Goal: Task Accomplishment & Management: Use online tool/utility

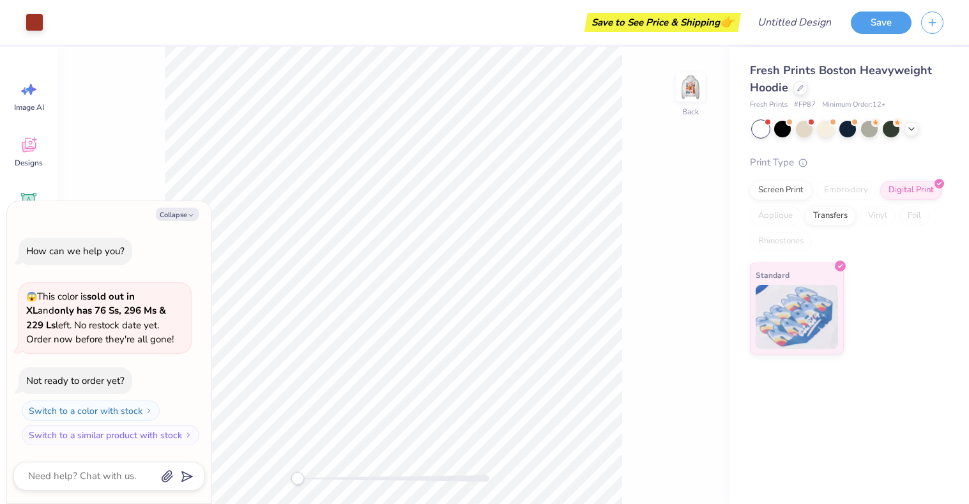
type textarea "x"
click at [909, 121] on div at bounding box center [847, 129] width 191 height 17
click at [909, 123] on div at bounding box center [911, 128] width 14 height 14
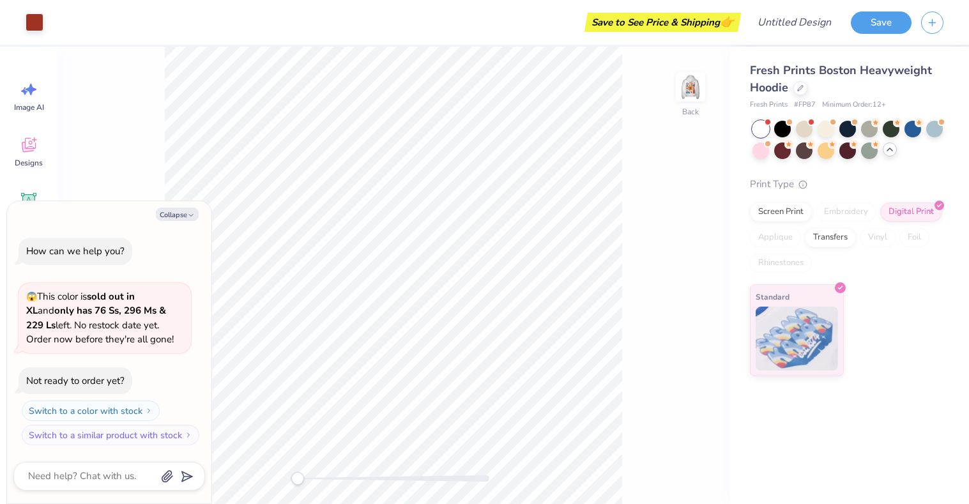
click at [919, 125] on circle at bounding box center [918, 122] width 9 height 9
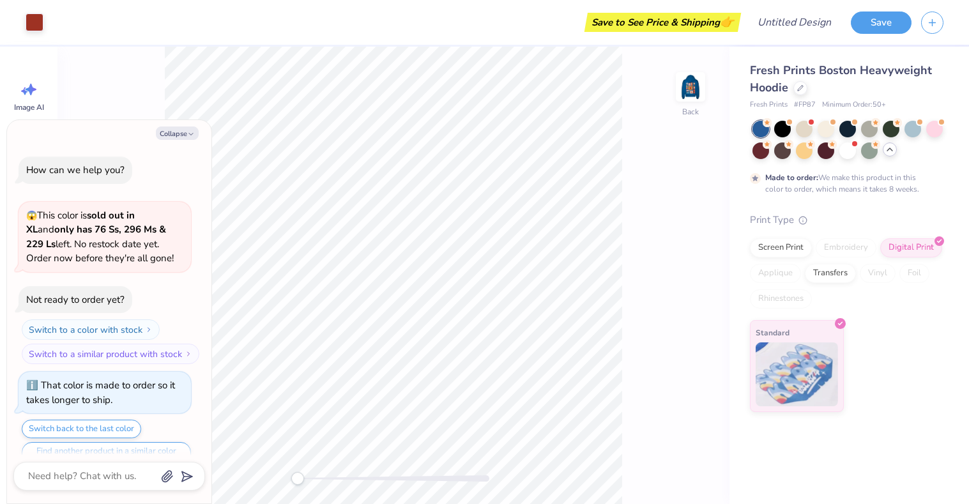
scroll to position [25, 0]
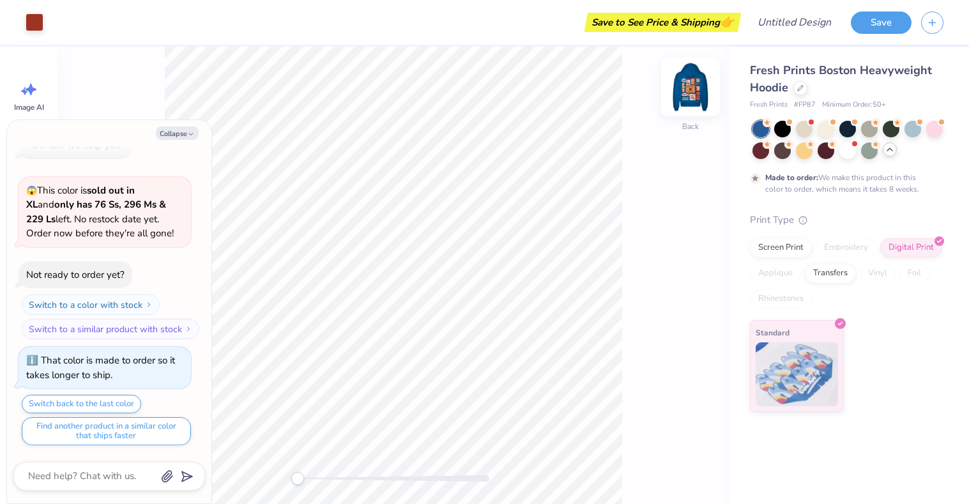
click at [682, 84] on img at bounding box center [690, 86] width 51 height 51
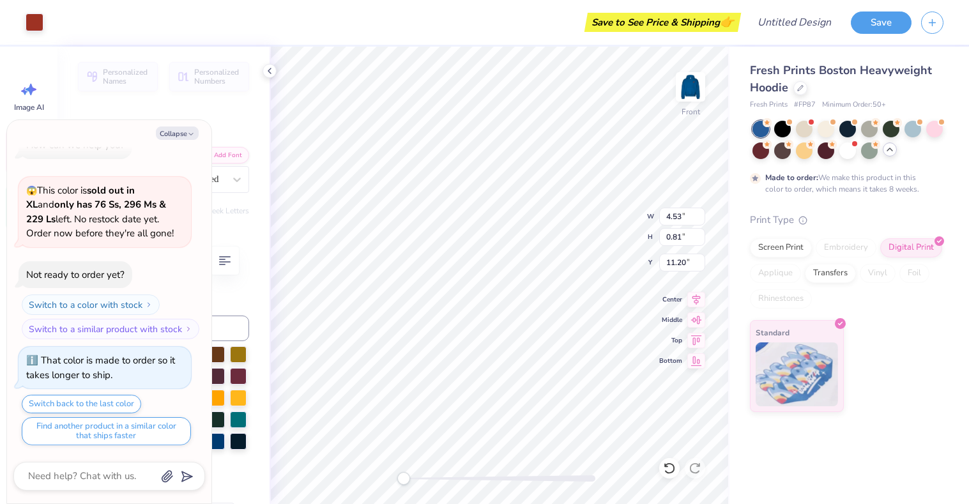
type textarea "x"
type textarea "DELTA"
type textarea "x"
type textarea "DEL"
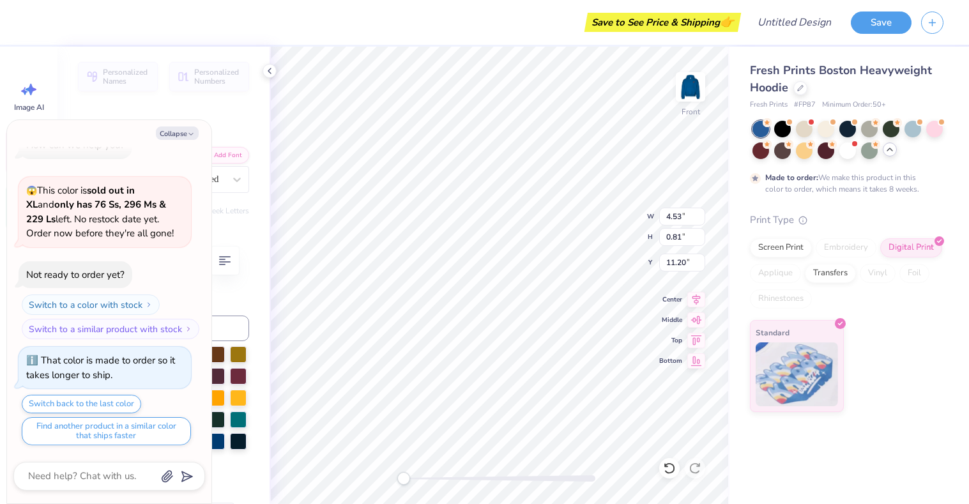
type textarea "x"
type textarea "D"
type textarea "x"
type textarea "B"
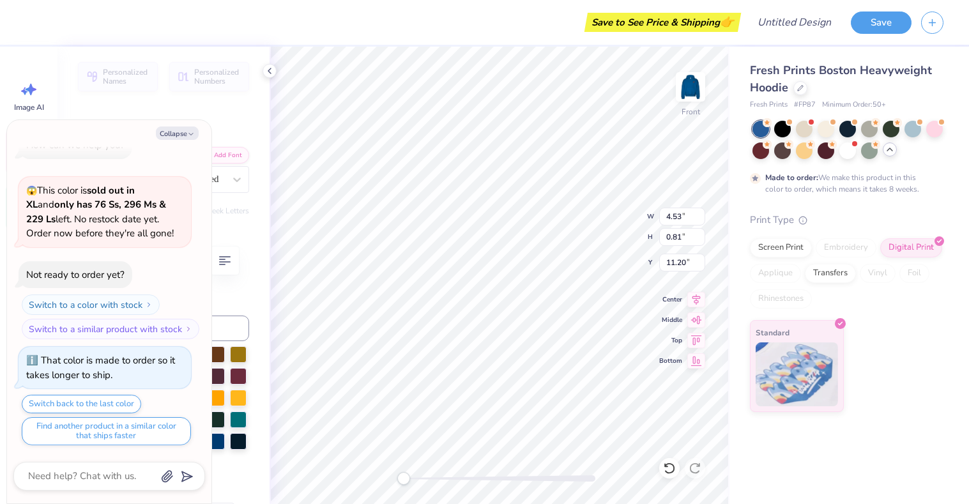
type textarea "x"
type textarea "Be"
type textarea "x"
type textarea "Bel"
type textarea "x"
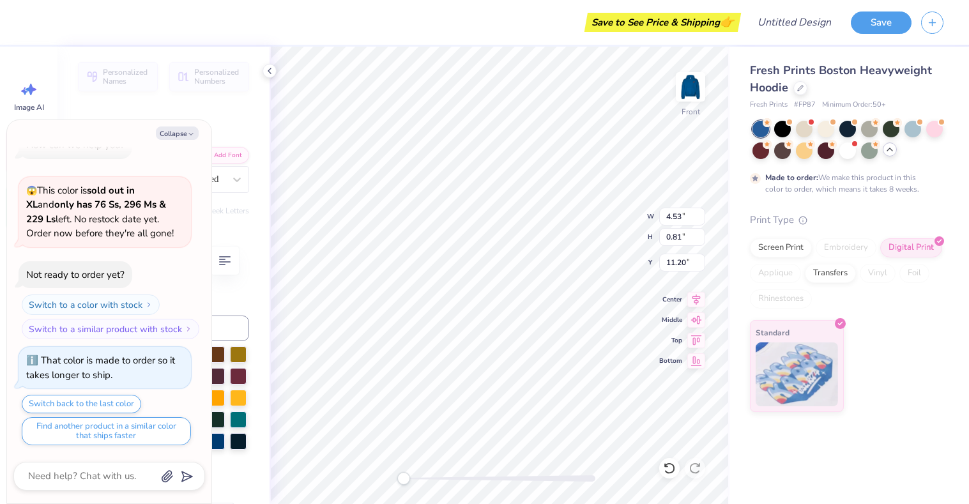
type textarea "Bell"
type textarea "x"
type textarea "Belle"
type textarea "x"
type textarea "Belle"
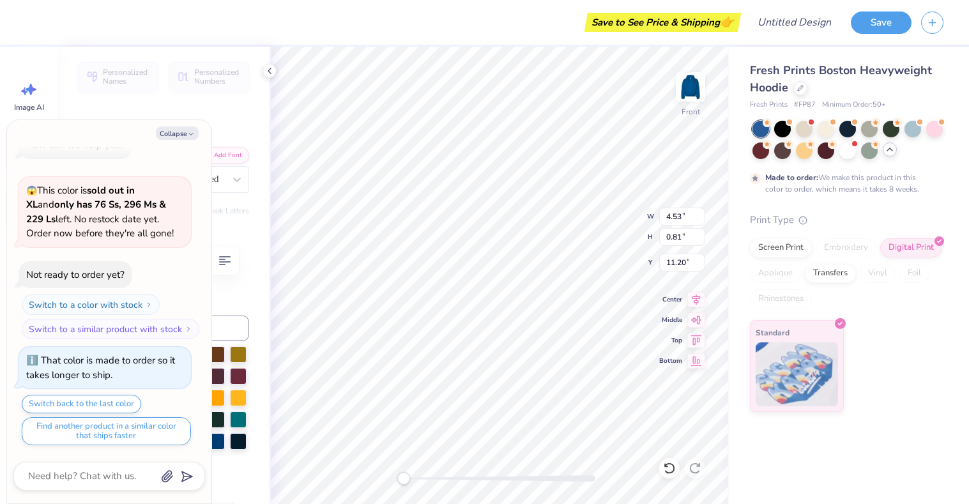
type textarea "x"
type textarea "Bel"
type textarea "x"
type textarea "Be"
type textarea "x"
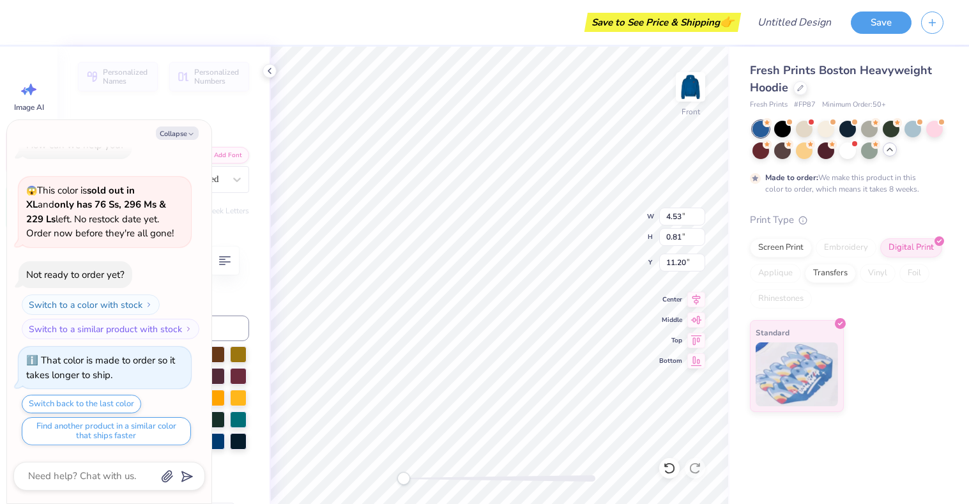
type textarea "B"
type textarea "x"
type textarea "BE"
type textarea "x"
type textarea "BEL"
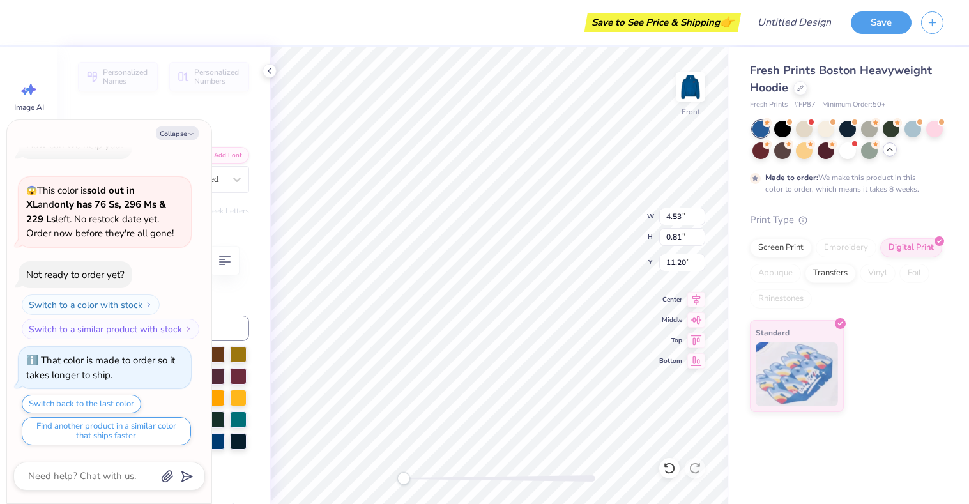
type textarea "x"
type textarea "BELL"
type textarea "x"
type textarea "BELLE"
type textarea "x"
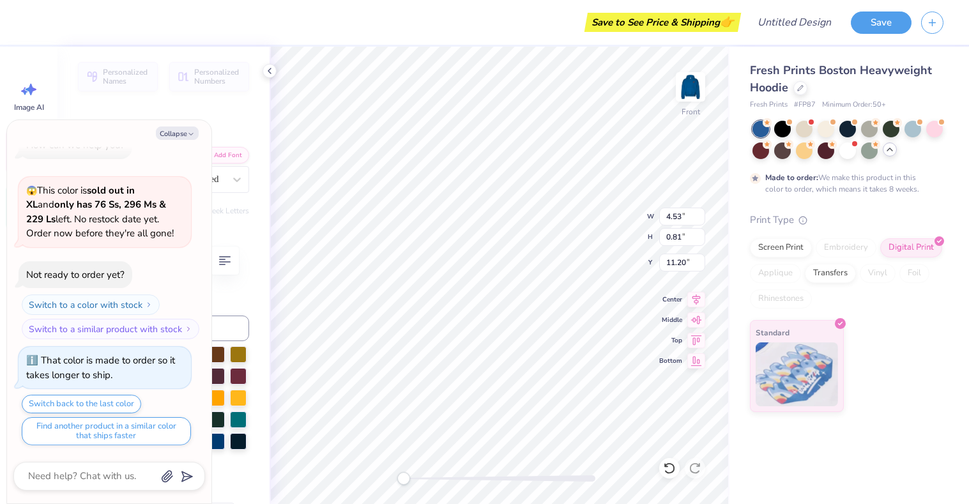
type textarea "BELLE T"
type textarea "x"
type textarea "BELLE TO"
type textarea "x"
type textarea "BELLE TON"
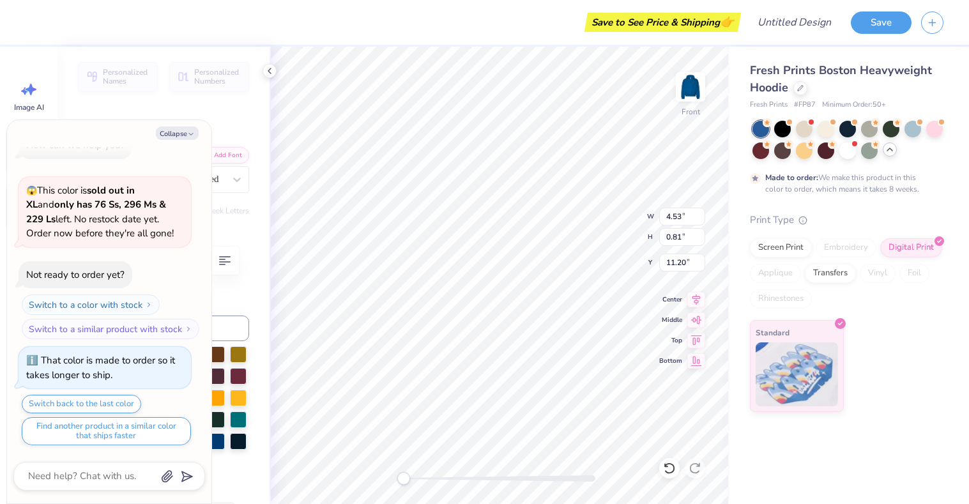
type textarea "x"
type textarea "BELLE TONE"
type textarea "x"
type textarea "BELLE TONES"
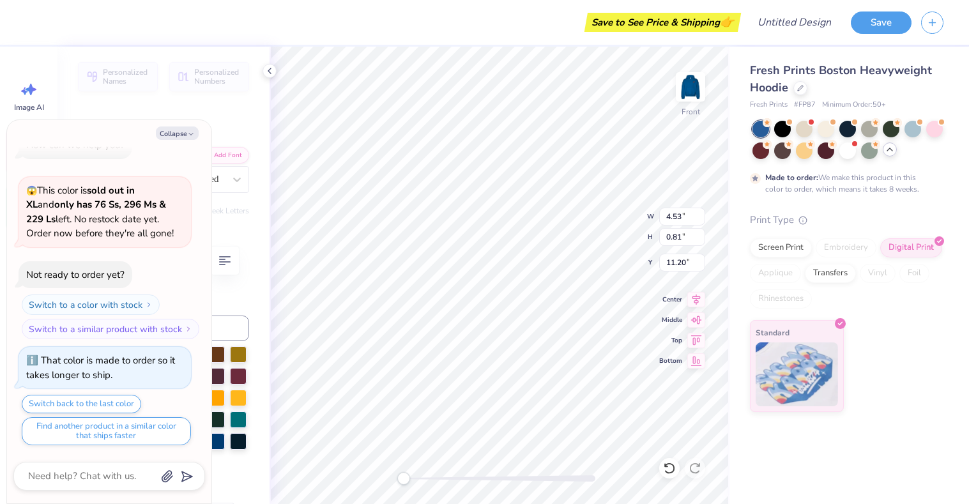
type textarea "x"
type input "1.37"
type input "0.65"
type input "14.77"
type textarea "x"
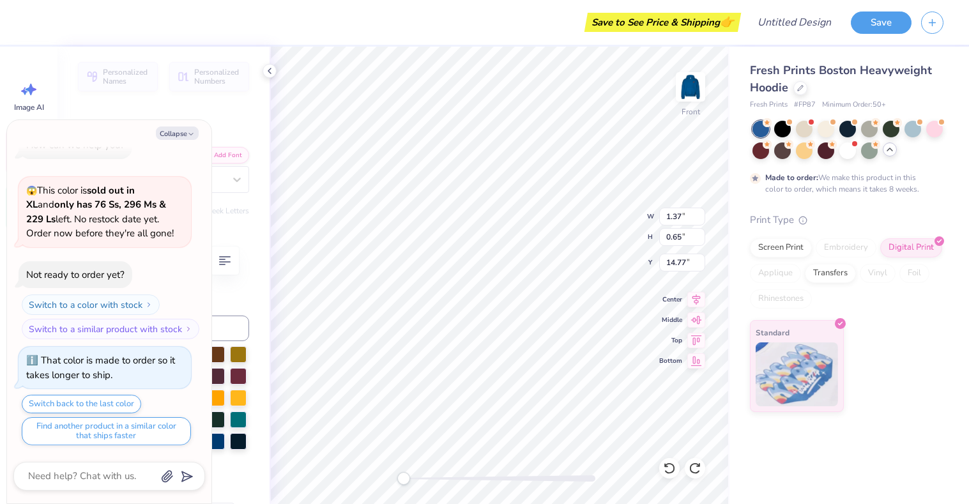
type textarea "x"
type textarea "B"
type textarea "x"
type textarea "BT"
type textarea "x"
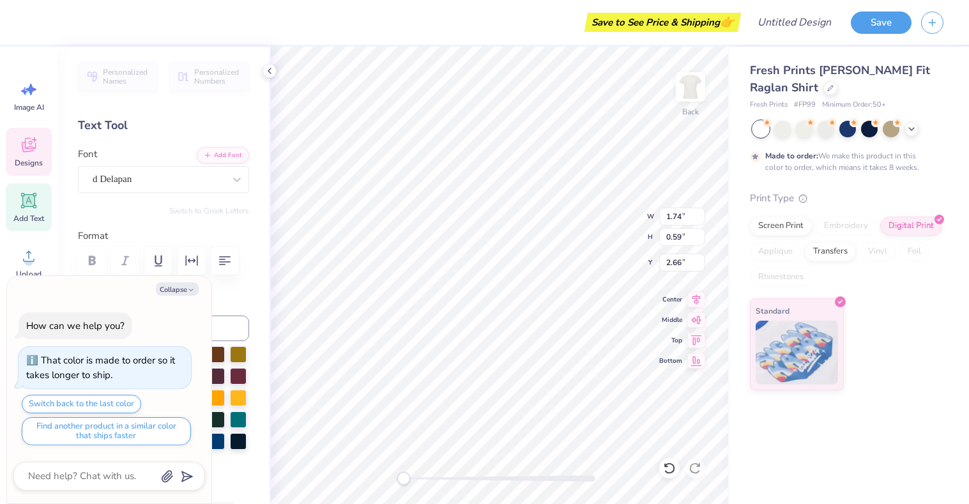
type textarea "x"
type input "2.52"
type input "2.24"
type input "3.00"
click at [185, 287] on button "Collapse" at bounding box center [177, 288] width 43 height 13
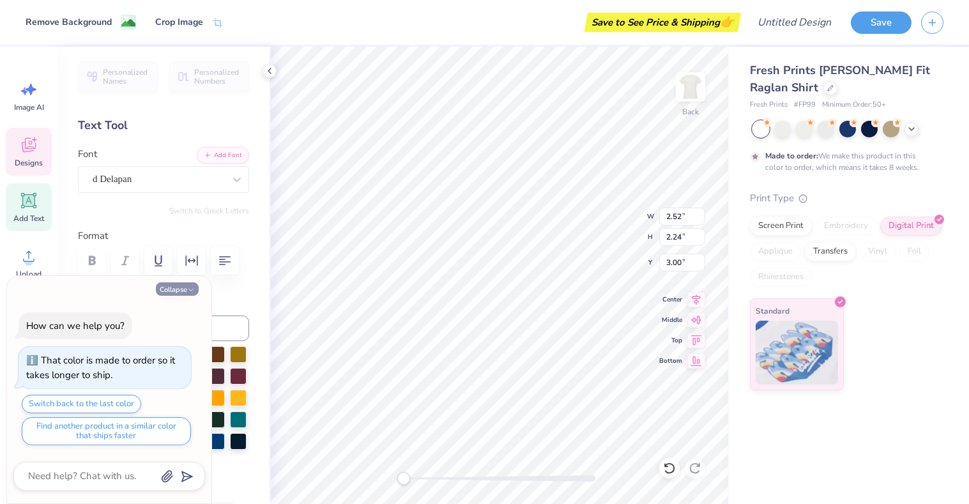
type textarea "x"
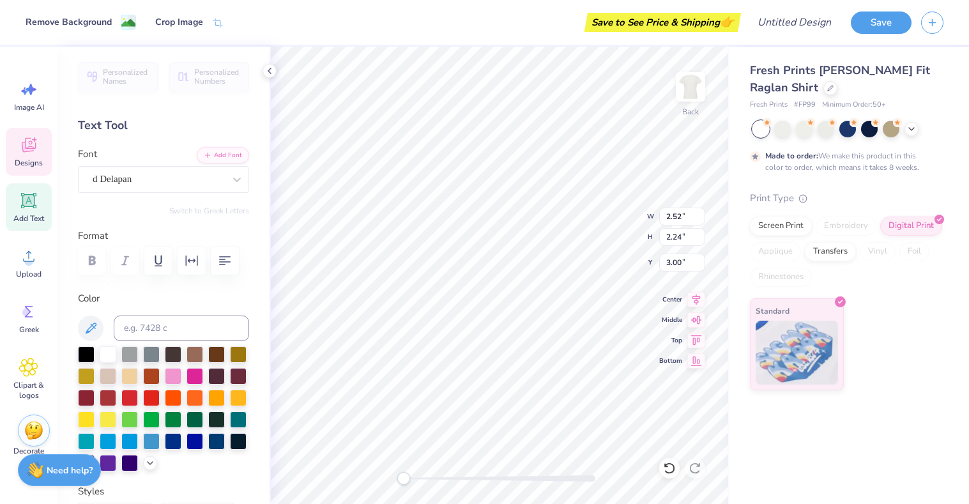
type input "2.53"
type input "2.39"
type input "4.01"
click at [27, 201] on icon at bounding box center [28, 200] width 15 height 15
type input "4.52"
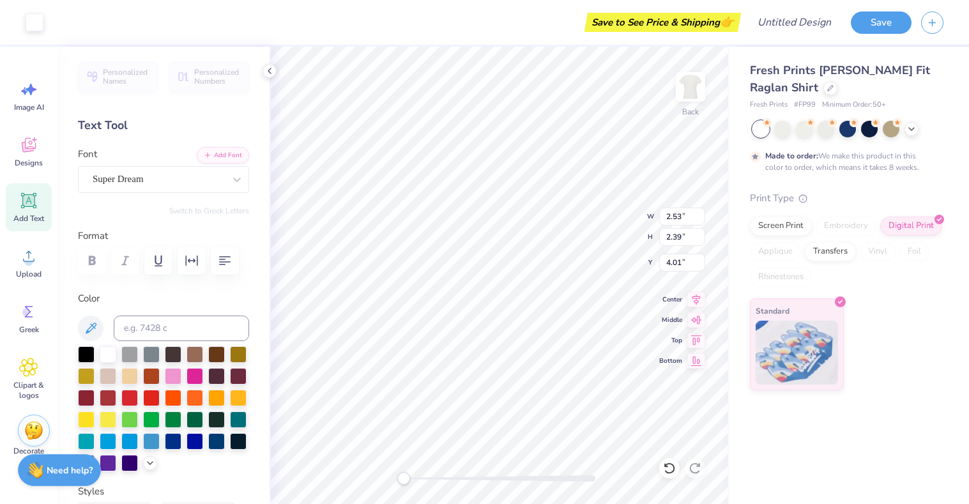
type input "1.31"
type input "9.47"
click at [33, 315] on icon at bounding box center [28, 311] width 19 height 19
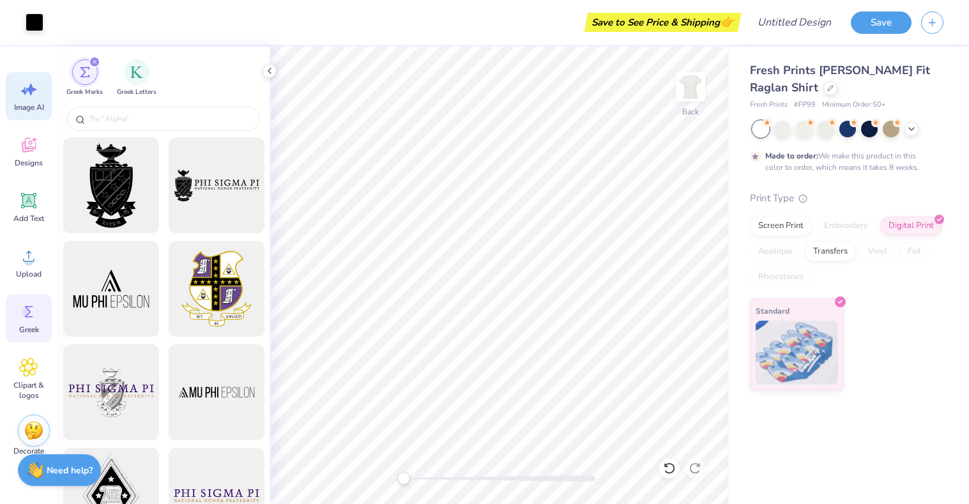
click at [26, 102] on div "Image AI" at bounding box center [29, 96] width 46 height 48
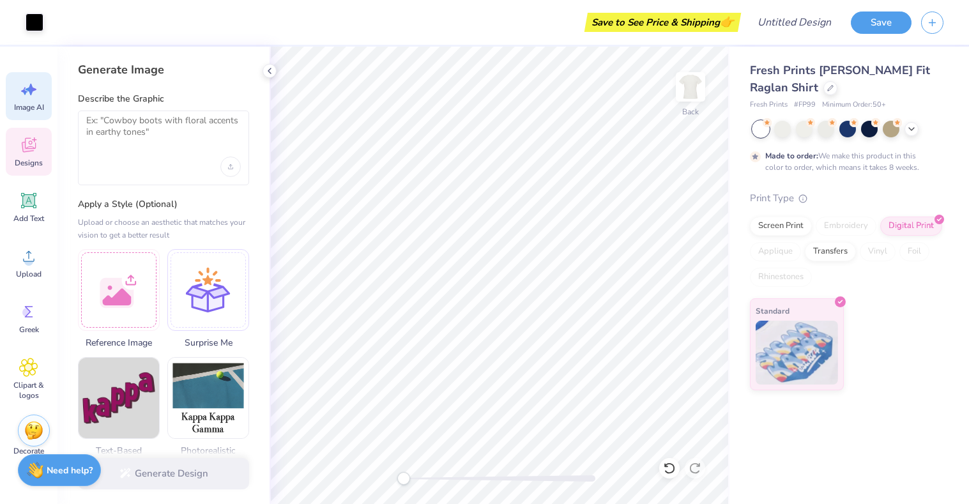
click at [37, 147] on icon at bounding box center [28, 144] width 19 height 19
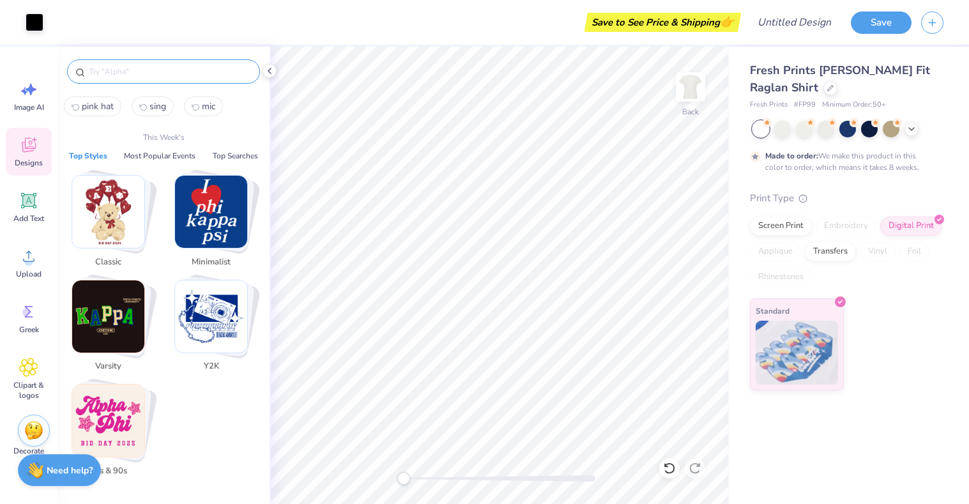
click at [155, 71] on input "text" at bounding box center [169, 71] width 163 height 13
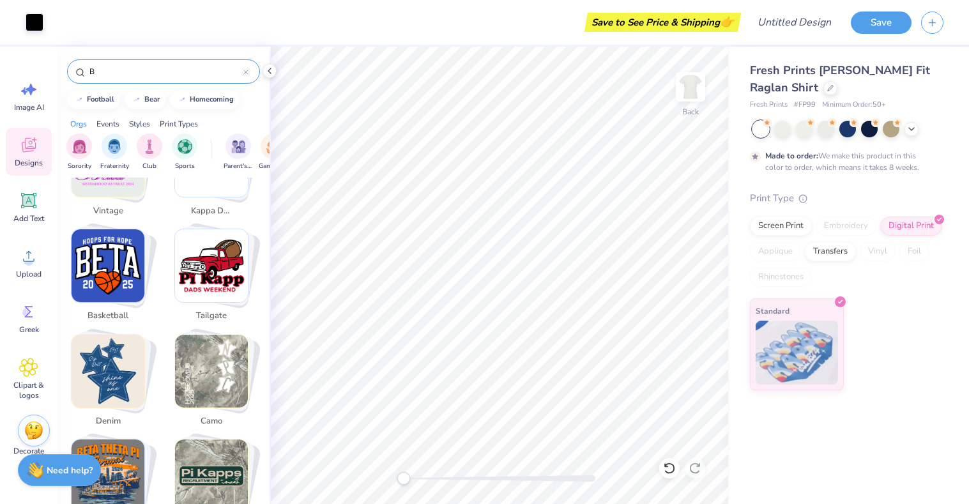
scroll to position [1247, 0]
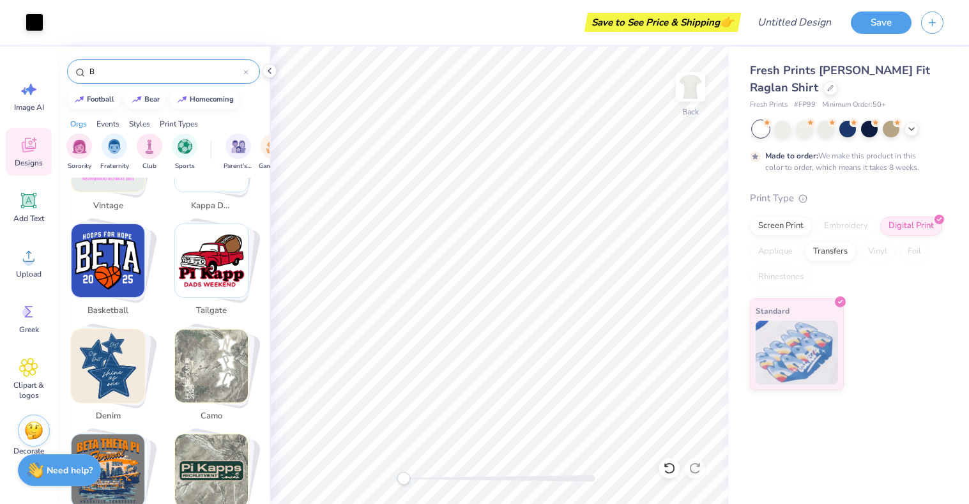
click at [109, 380] on img "Stack Card Button denim" at bounding box center [108, 366] width 73 height 73
type input "denim"
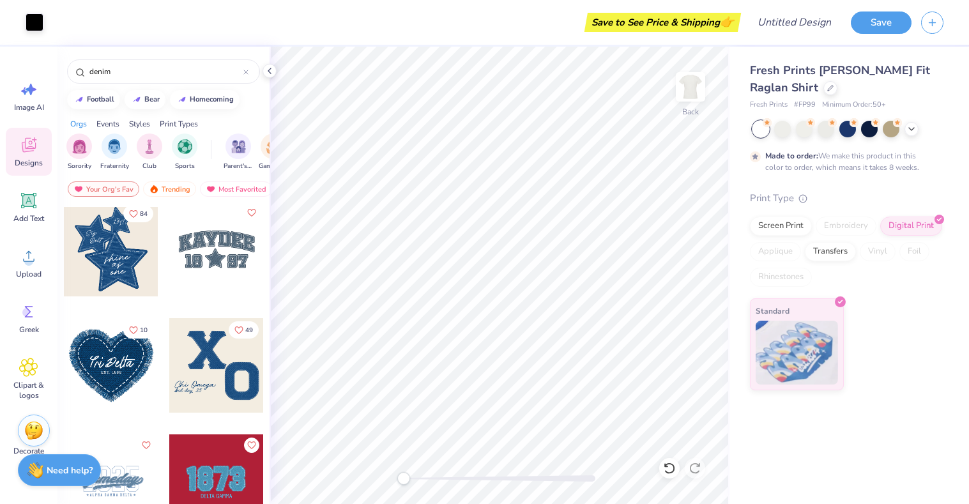
scroll to position [0, 0]
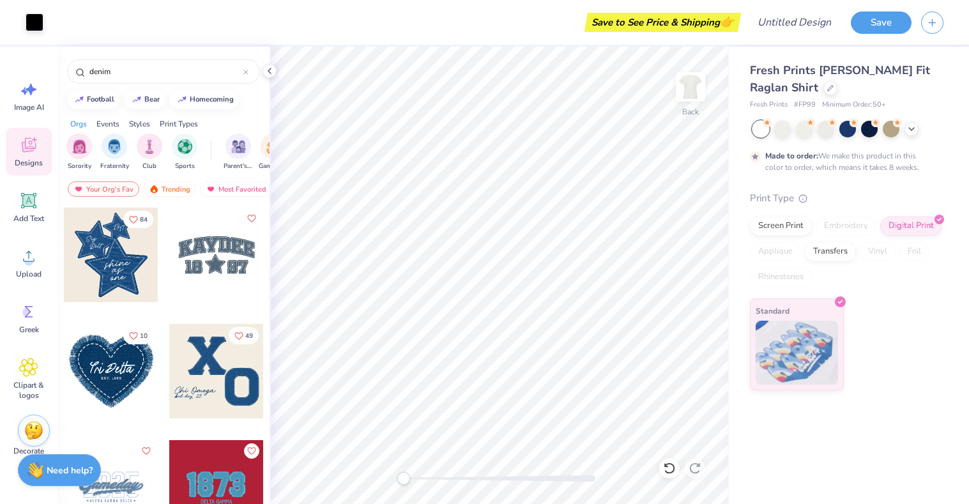
click at [201, 375] on div at bounding box center [216, 371] width 95 height 95
type input "2.06"
type input "12.02"
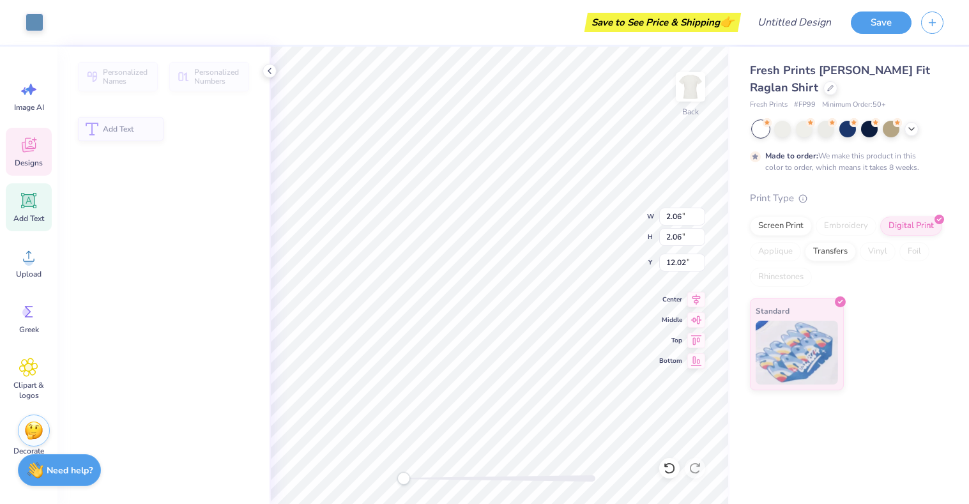
type input "4.62"
type input "0.99"
type input "16.51"
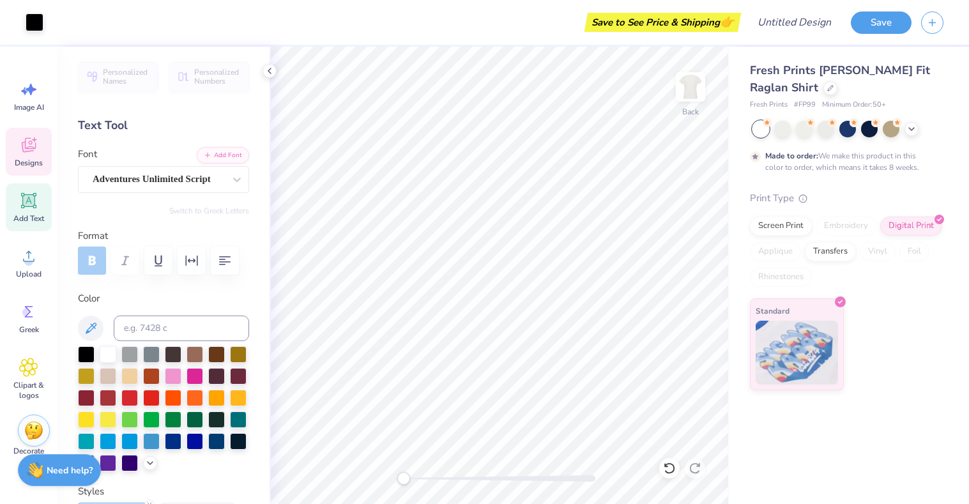
click at [38, 158] on span "Designs" at bounding box center [29, 163] width 28 height 10
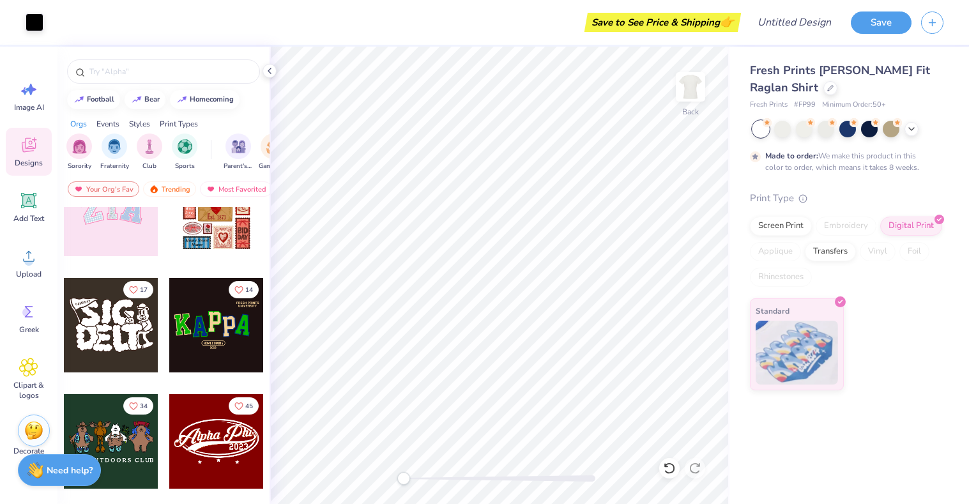
scroll to position [195, 0]
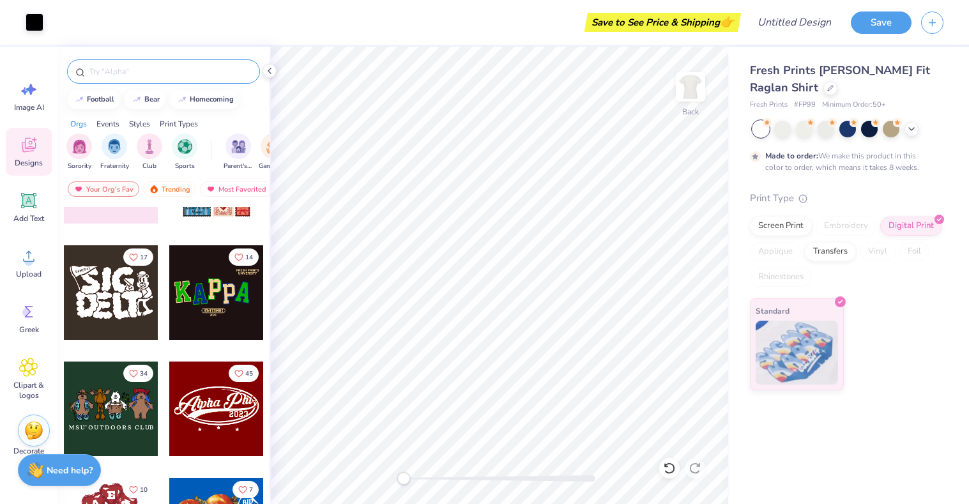
click at [181, 77] on input "text" at bounding box center [169, 71] width 163 height 13
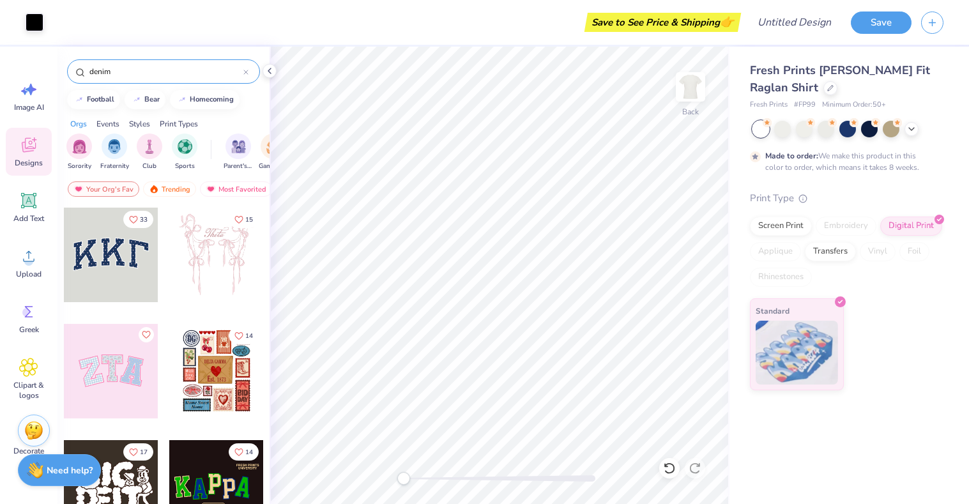
type input "denim"
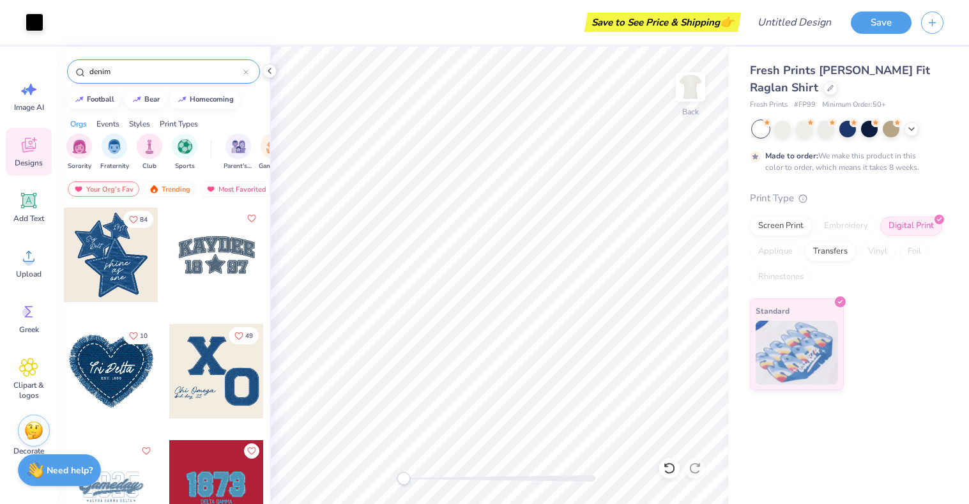
click at [129, 256] on div at bounding box center [111, 255] width 95 height 95
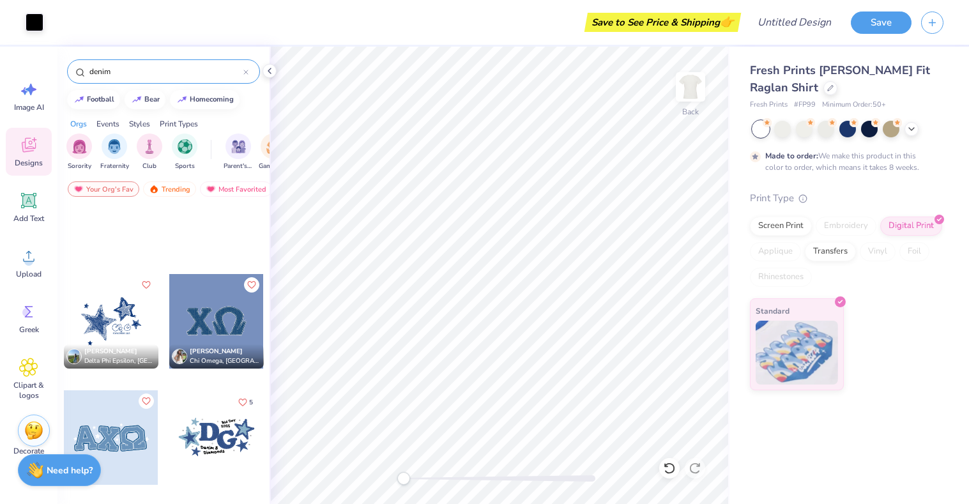
scroll to position [197, 0]
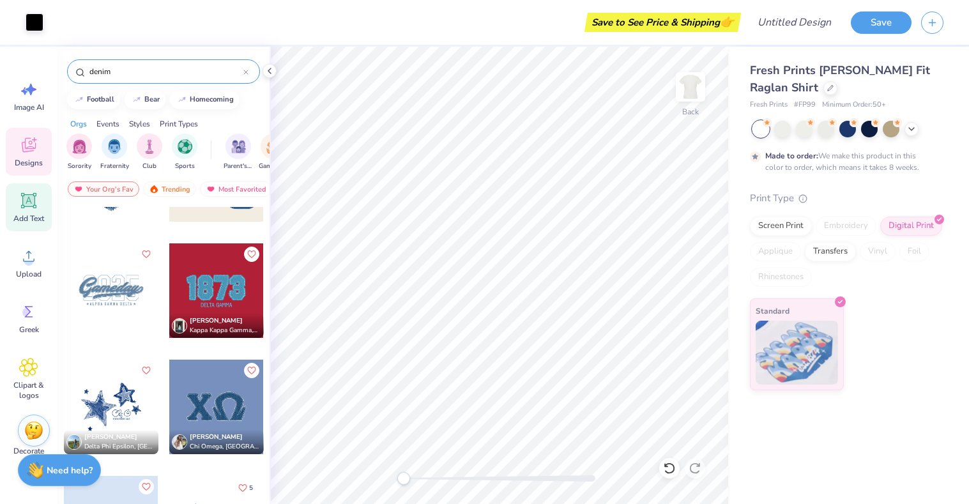
click at [32, 227] on div "Add Text" at bounding box center [29, 207] width 46 height 48
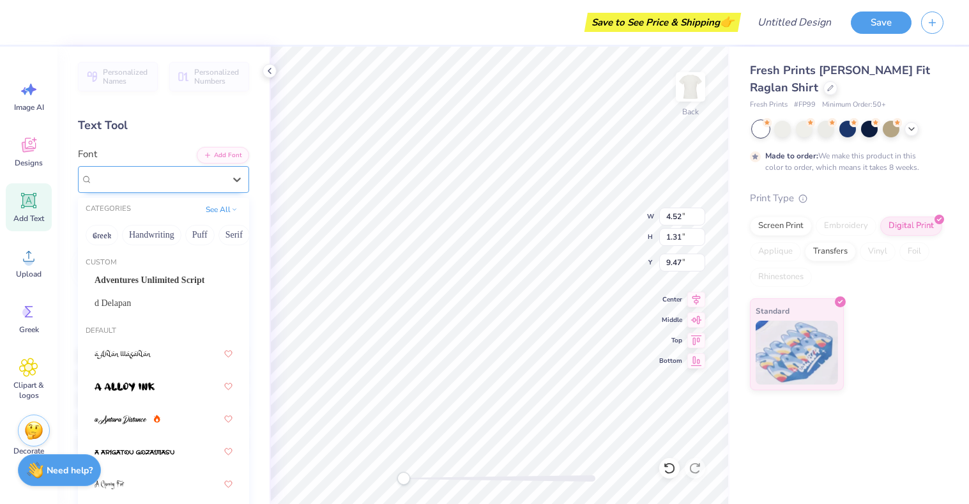
click at [162, 177] on div "Super Dream" at bounding box center [158, 179] width 134 height 20
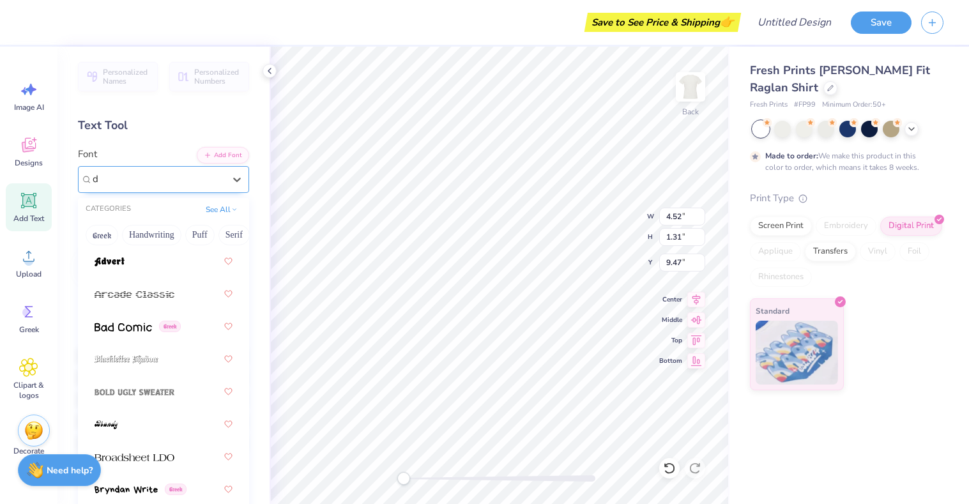
scroll to position [0, 0]
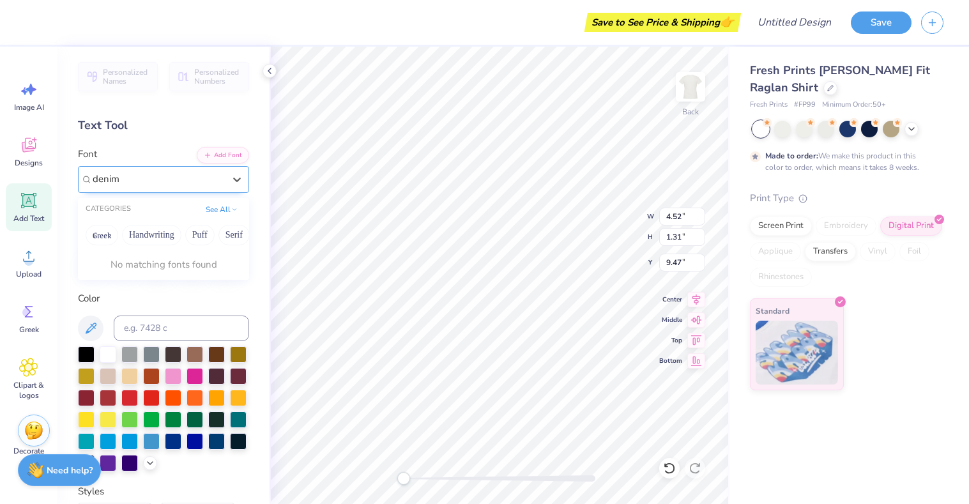
type input "denim"
click at [107, 238] on button "Greek" at bounding box center [102, 235] width 33 height 20
click at [153, 232] on button "Handwriting" at bounding box center [151, 235] width 59 height 20
click at [239, 175] on icon at bounding box center [237, 179] width 13 height 13
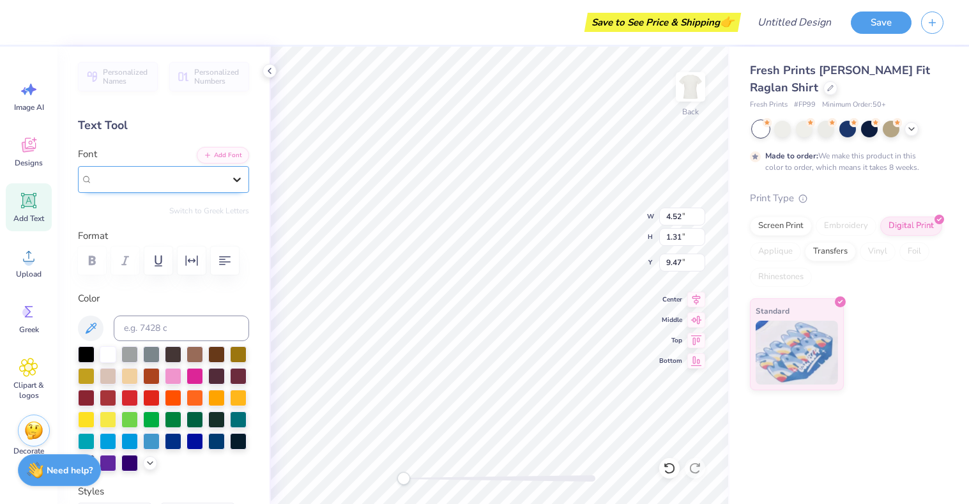
click at [239, 175] on icon at bounding box center [237, 179] width 13 height 13
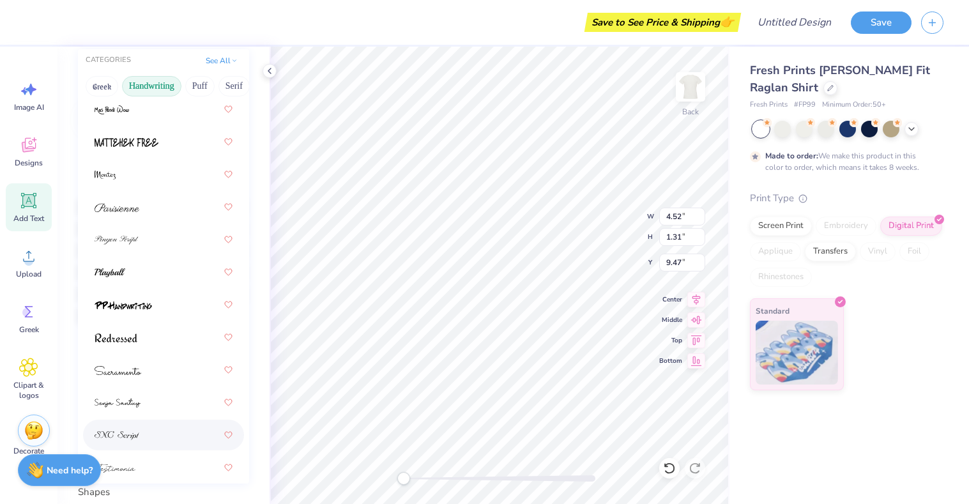
scroll to position [480, 0]
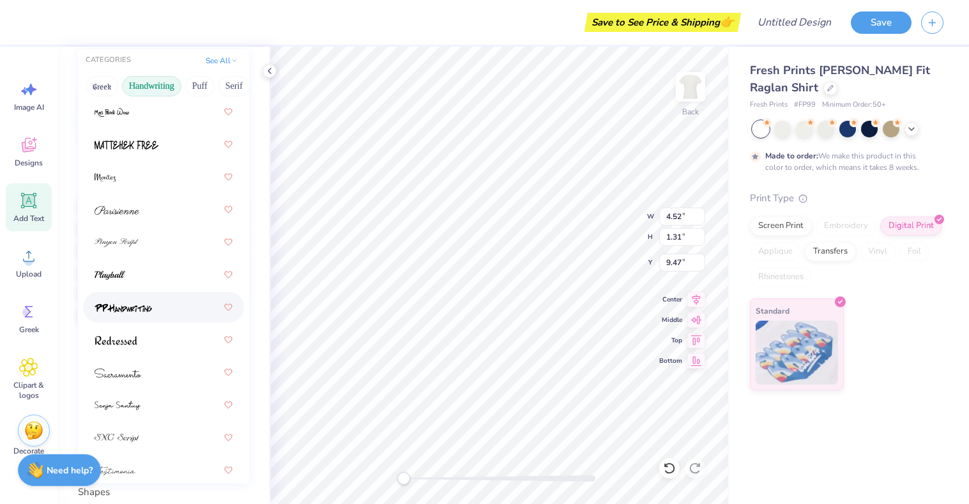
click at [139, 305] on img at bounding box center [123, 307] width 57 height 9
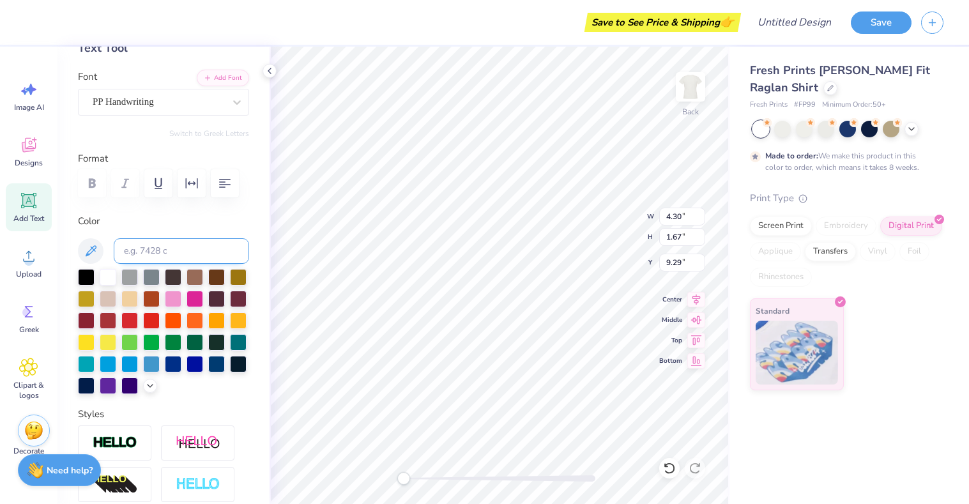
scroll to position [0, 0]
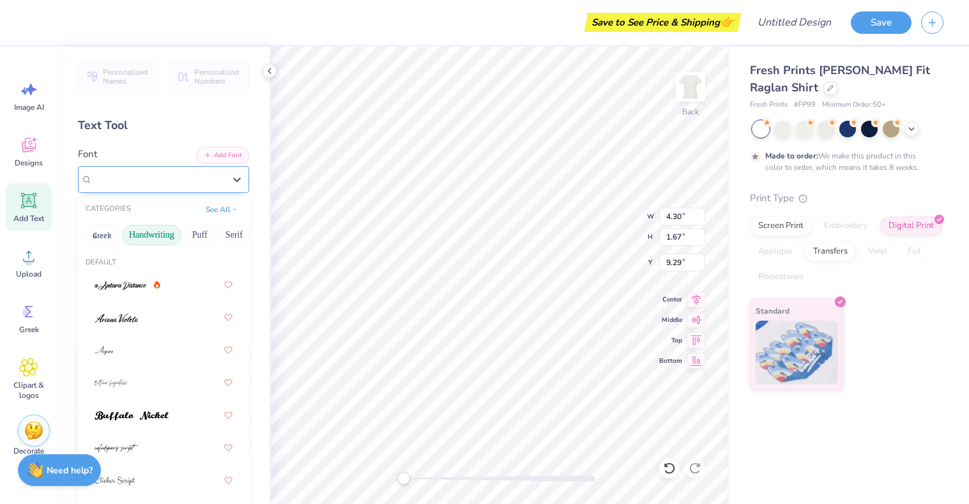
click at [121, 175] on div "PP Handwriting" at bounding box center [158, 179] width 134 height 20
click at [151, 234] on button "Handwriting" at bounding box center [151, 235] width 59 height 20
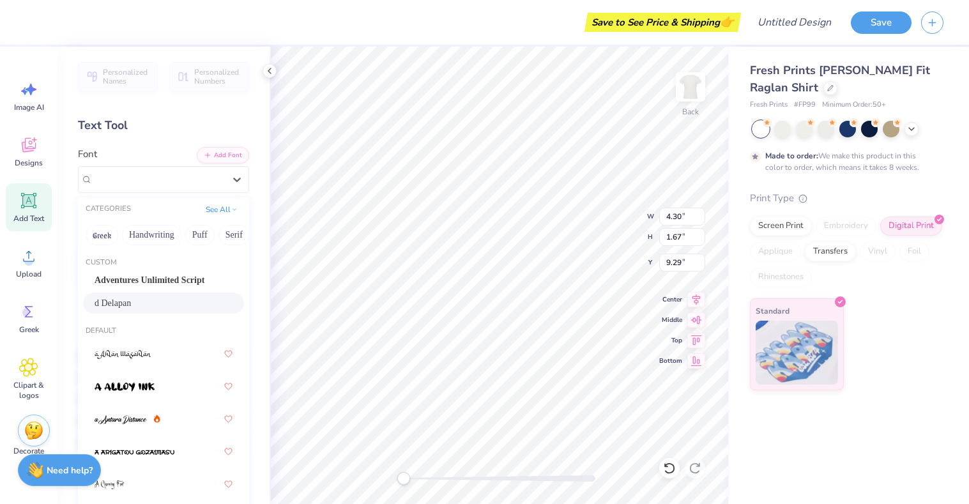
click at [134, 299] on div "d Delapan" at bounding box center [164, 302] width 138 height 13
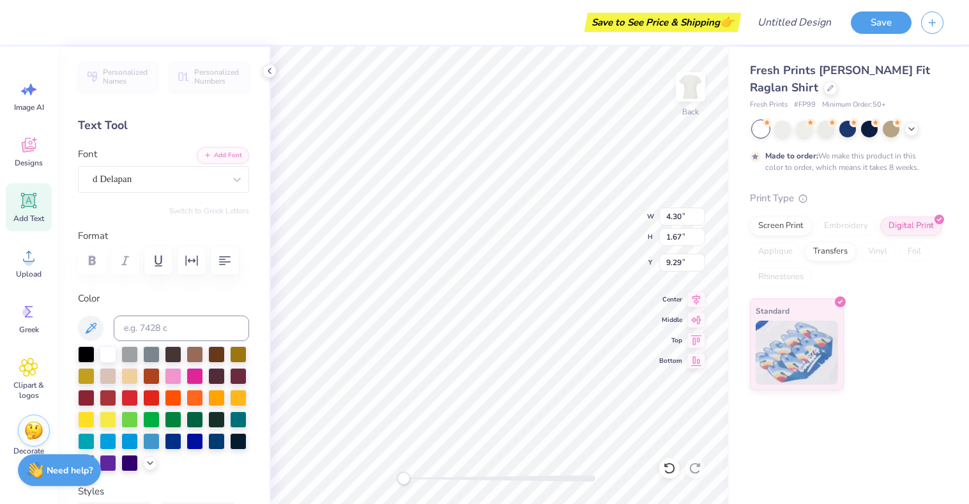
type textarea "B"
type input "1.17"
type input "1.25"
type input "2.00"
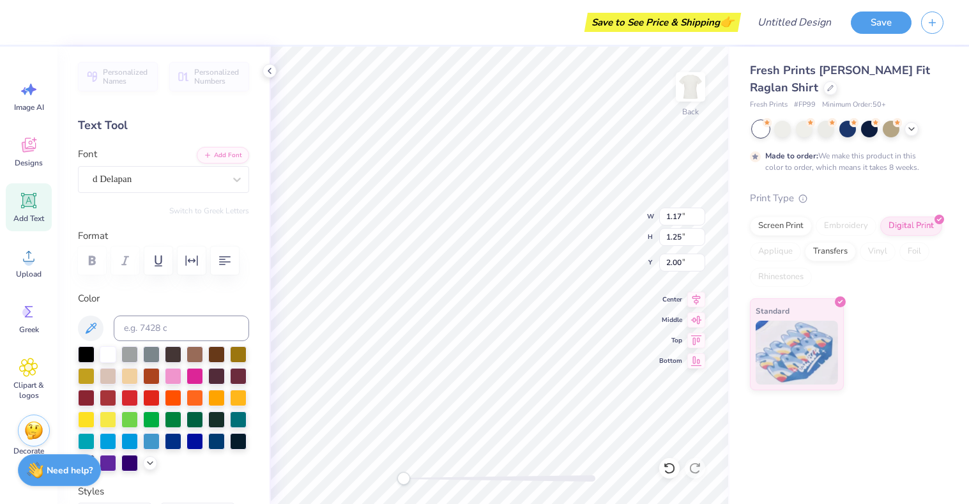
type input "1.91"
type input "2.03"
type input "3.51"
type textarea "T"
type input "2.07"
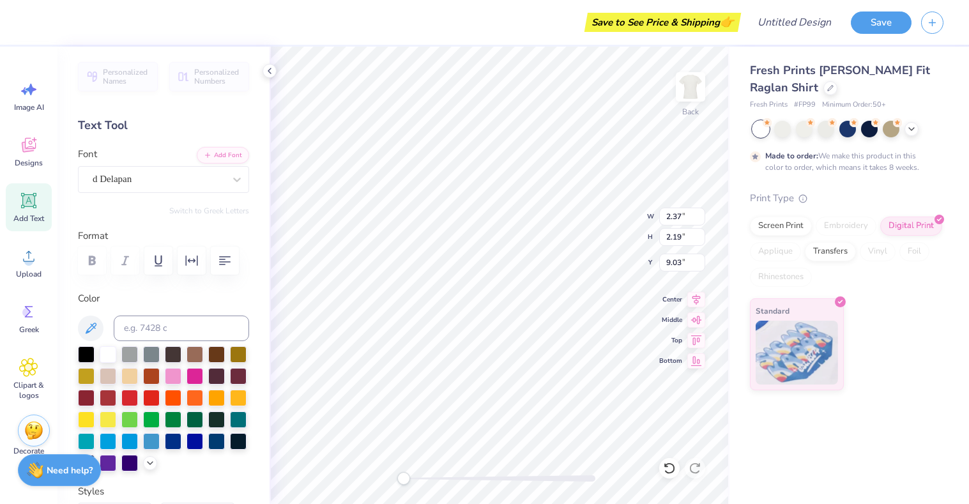
type input "2.39"
type input "3.33"
click at [114, 442] on div at bounding box center [108, 440] width 17 height 17
click at [174, 440] on div at bounding box center [173, 440] width 17 height 17
type input "2.37"
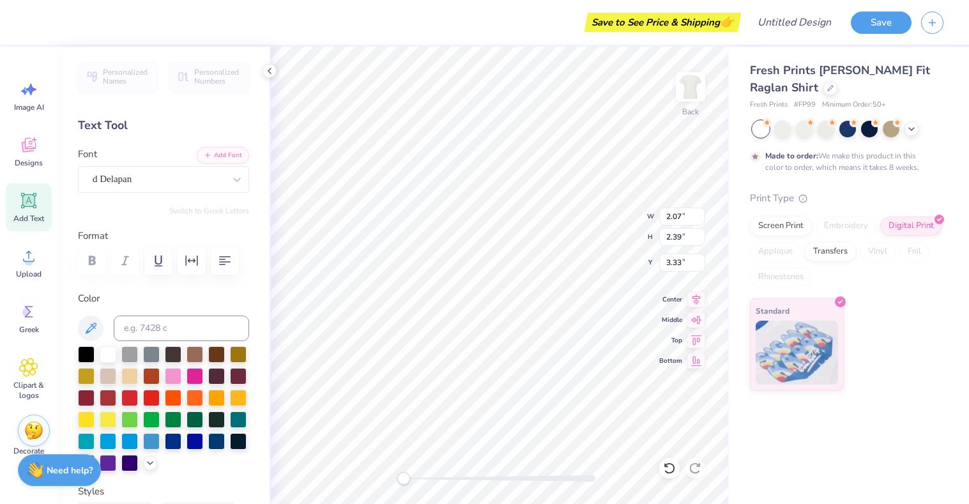
type input "2.19"
type input "4.20"
click at [174, 443] on div at bounding box center [173, 441] width 17 height 17
type input "2.37"
type input "2.19"
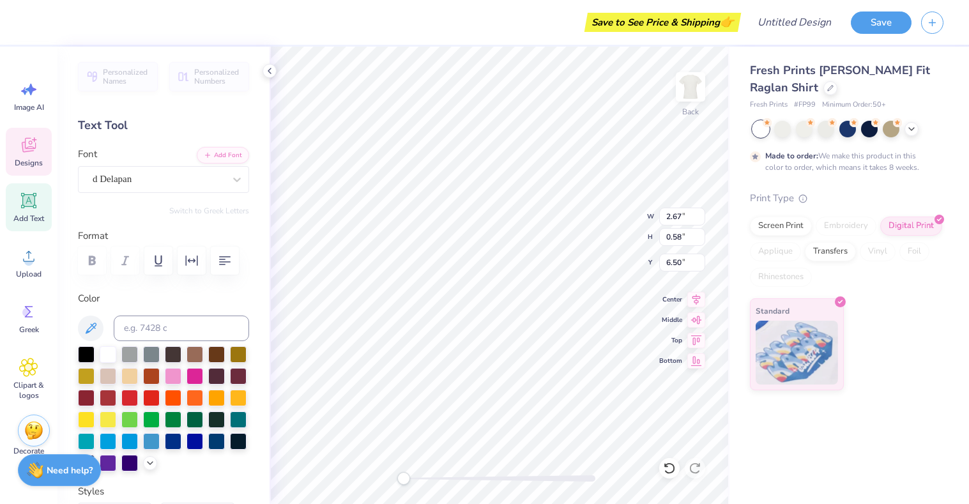
type input "4.20"
click at [841, 230] on div "Embroidery" at bounding box center [845, 225] width 61 height 19
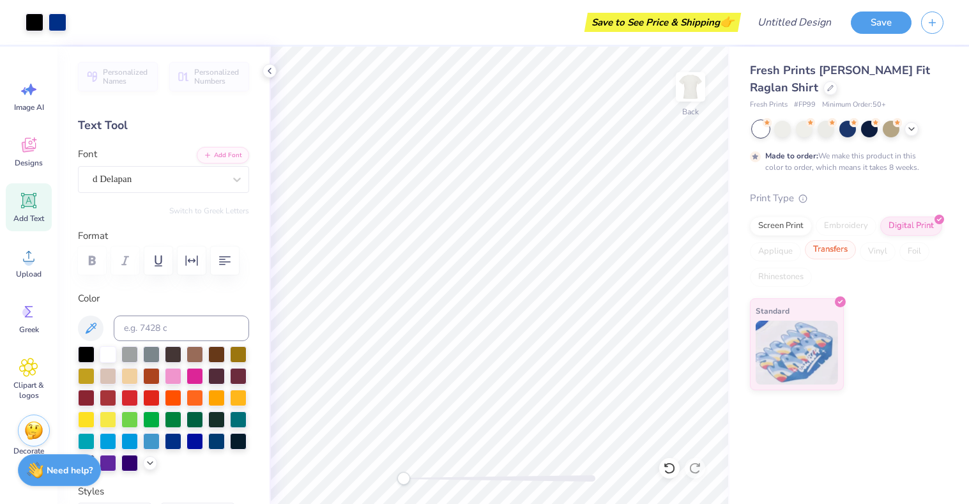
click at [833, 255] on div "Transfers" at bounding box center [830, 249] width 51 height 19
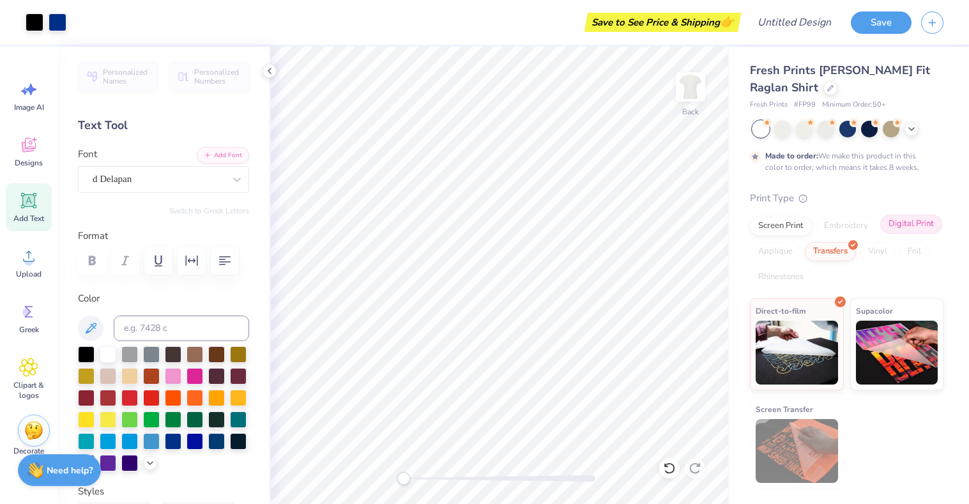
click at [914, 229] on div "Digital Print" at bounding box center [911, 224] width 62 height 19
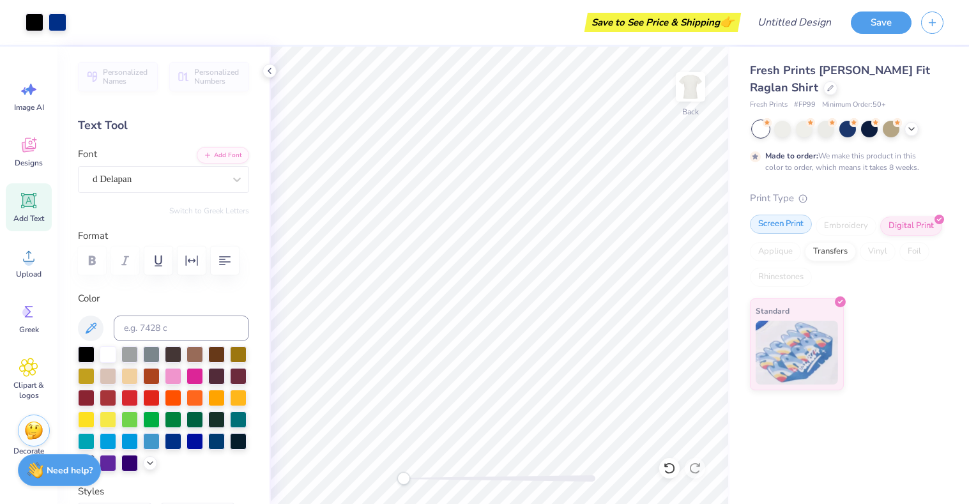
click at [782, 220] on div "Screen Print" at bounding box center [781, 224] width 62 height 19
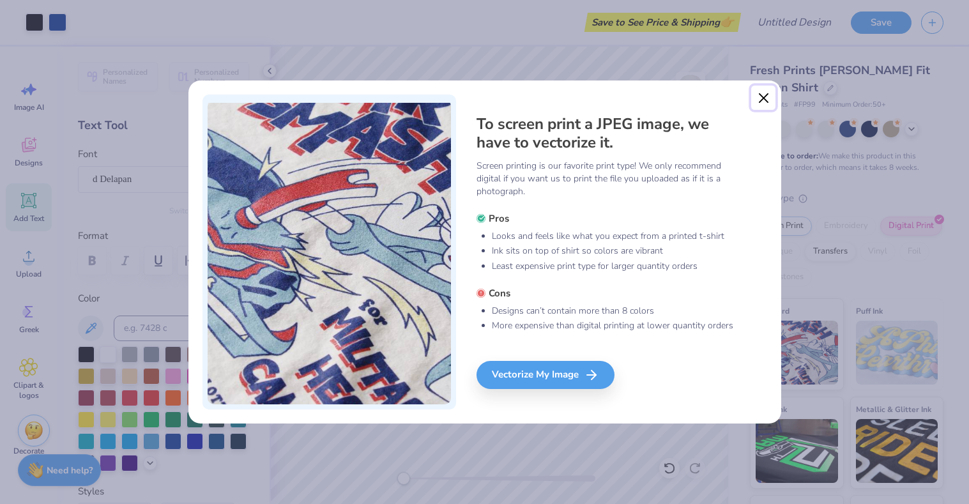
click at [769, 101] on button "Close" at bounding box center [763, 98] width 24 height 24
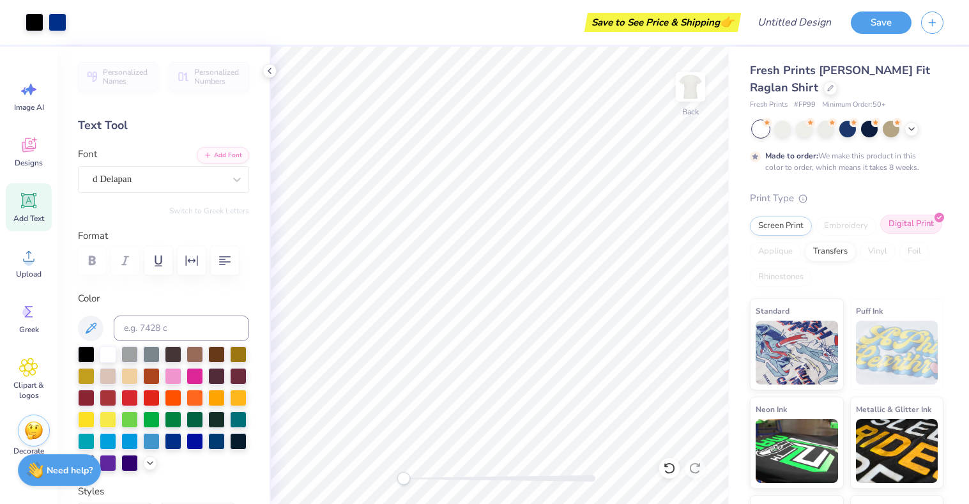
click at [905, 227] on div "Digital Print" at bounding box center [911, 224] width 62 height 19
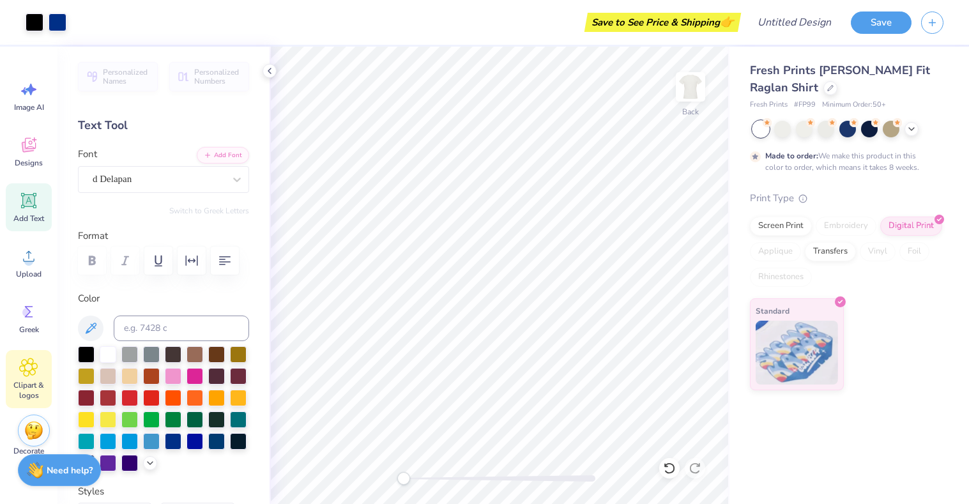
click at [22, 382] on span "Clipart & logos" at bounding box center [29, 390] width 42 height 20
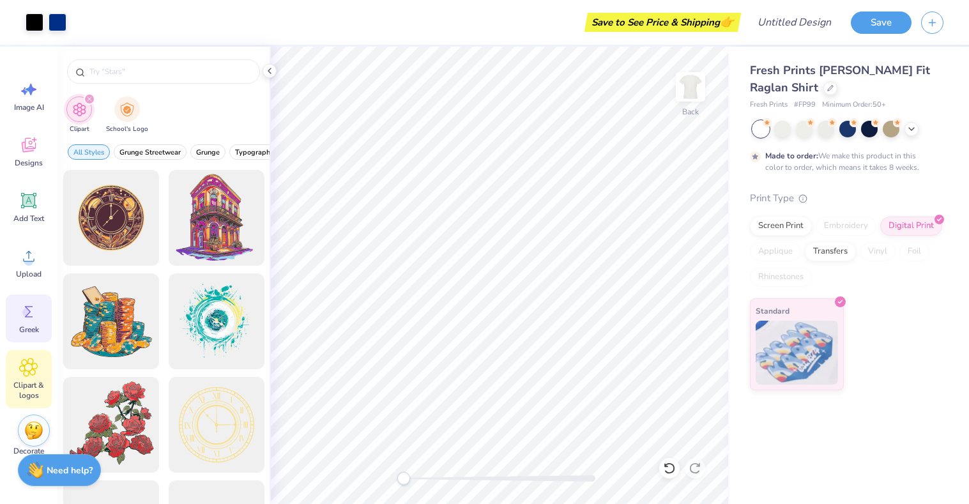
click at [27, 314] on icon at bounding box center [29, 311] width 8 height 11
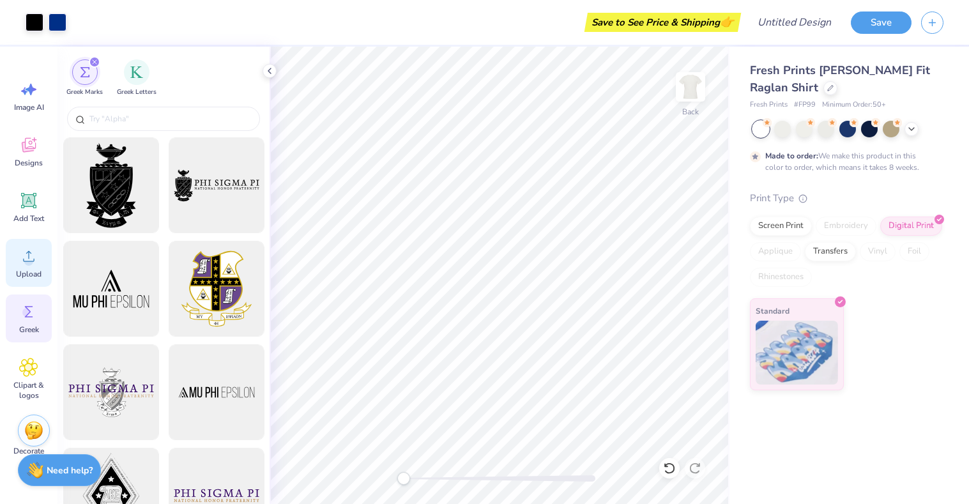
click at [26, 253] on icon at bounding box center [28, 255] width 19 height 19
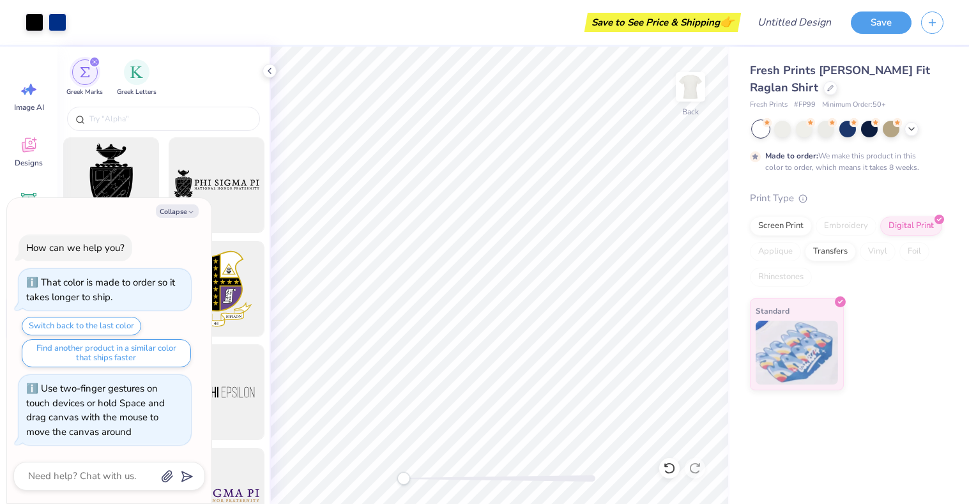
click at [291, 474] on div "Back" at bounding box center [499, 275] width 460 height 457
click at [176, 211] on button "Collapse" at bounding box center [177, 210] width 43 height 13
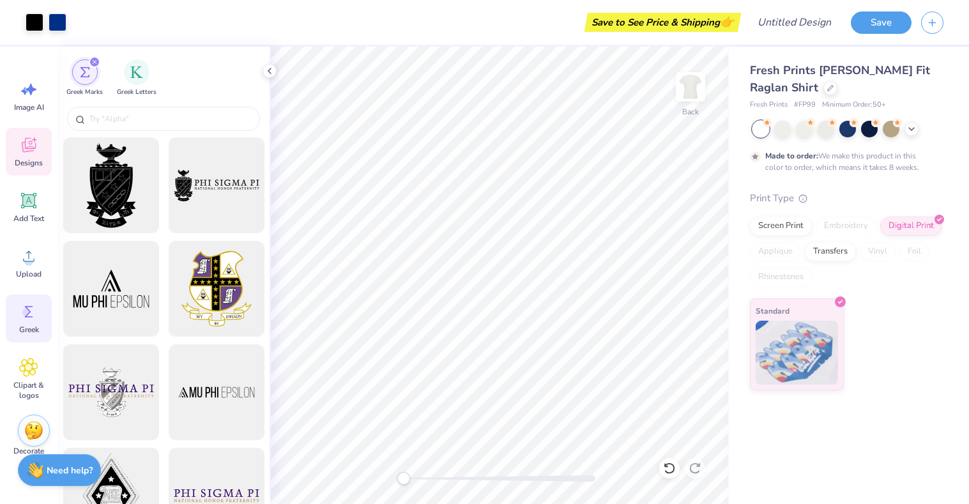
click at [21, 137] on icon at bounding box center [28, 144] width 19 height 19
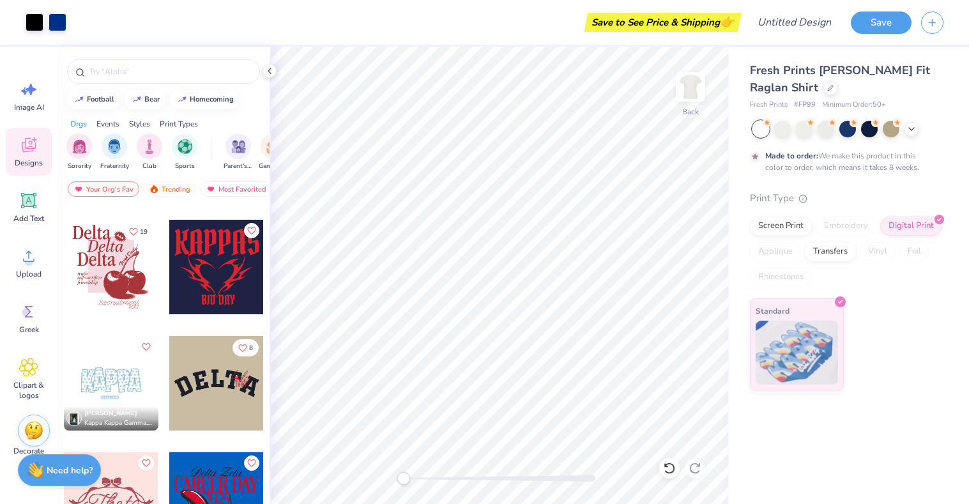
scroll to position [1980, 0]
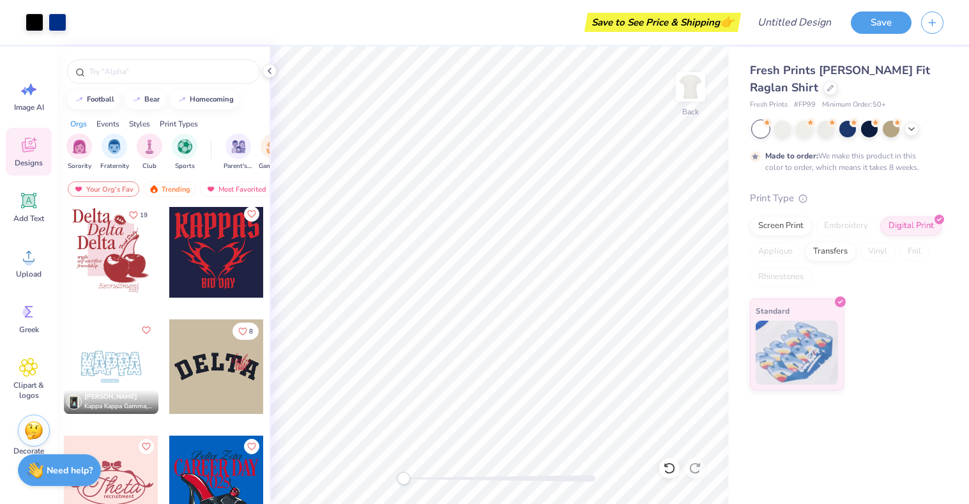
click at [907, 134] on div at bounding box center [847, 129] width 191 height 17
click at [916, 130] on div at bounding box center [911, 128] width 14 height 14
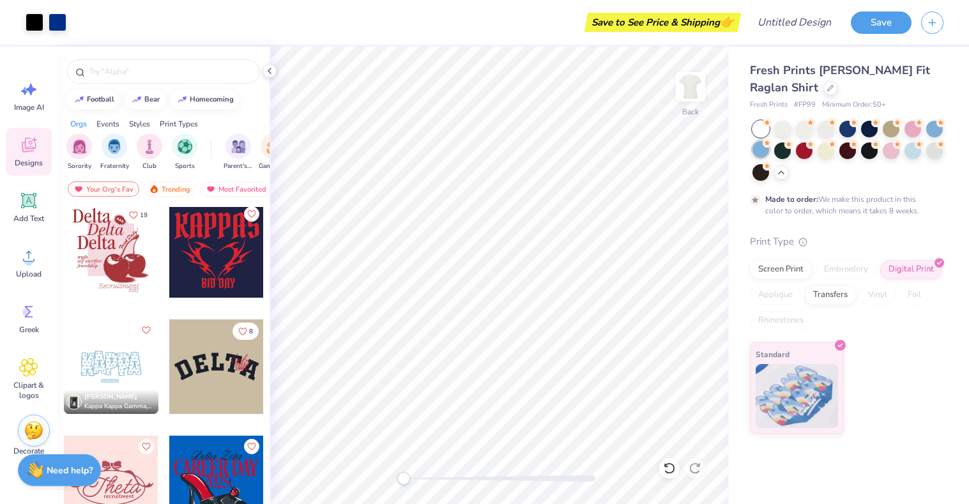
click at [759, 150] on div at bounding box center [760, 149] width 17 height 17
click at [787, 133] on div at bounding box center [782, 127] width 17 height 17
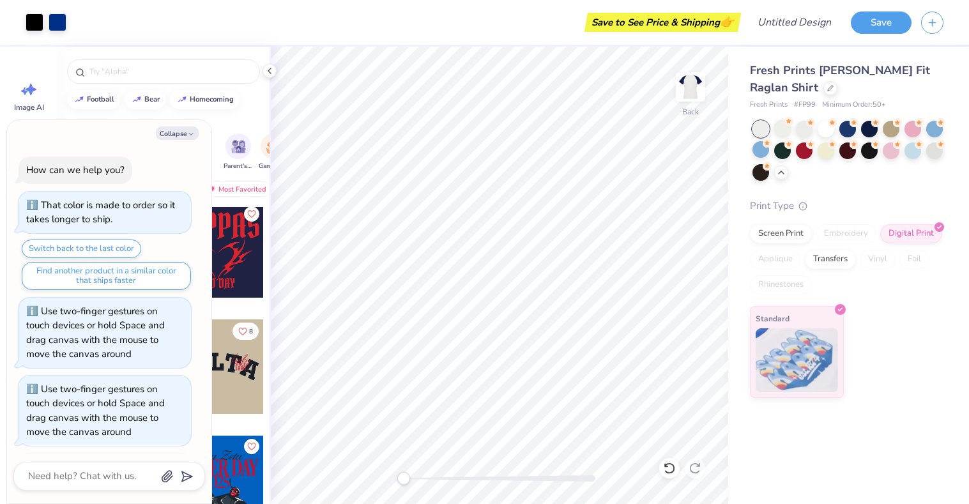
scroll to position [64, 0]
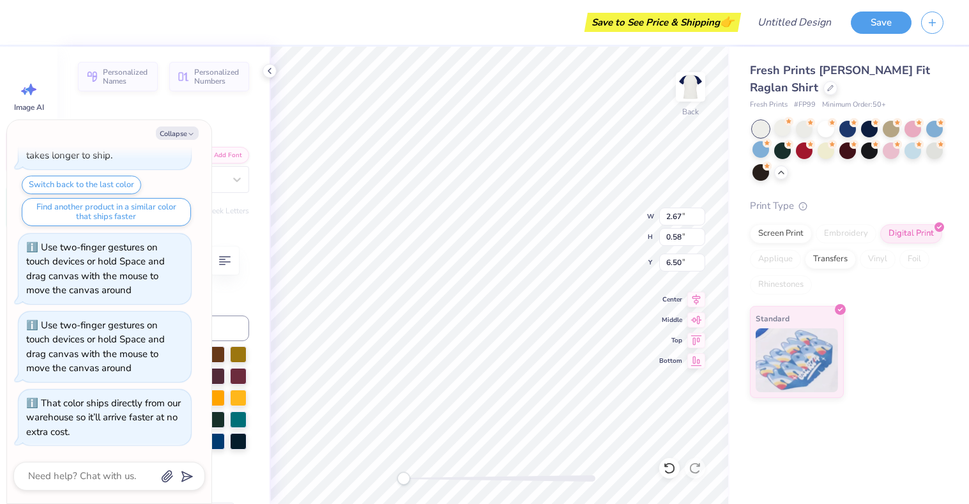
type textarea "x"
type input "2.19"
type input "0.50"
type input "5.98"
type textarea "x"
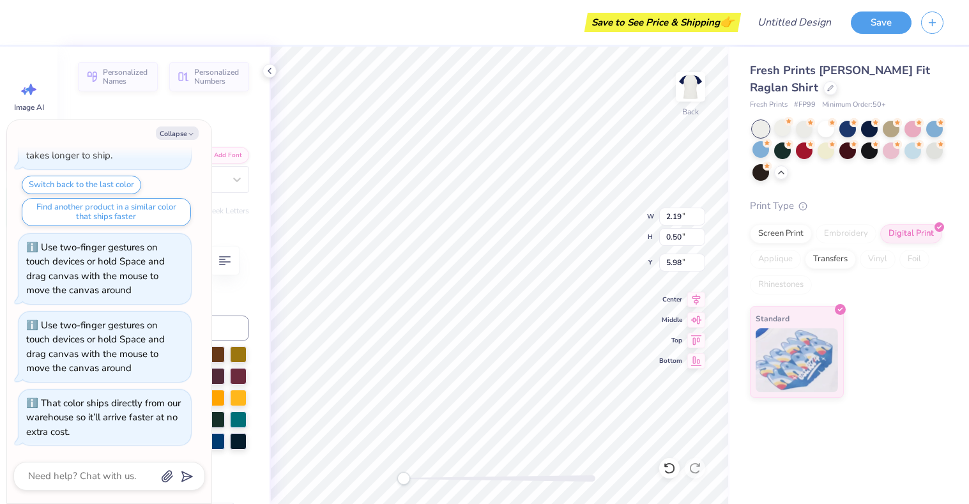
type input "5.89"
type textarea "x"
type input "1.12"
type input "0.40"
type input "3.32"
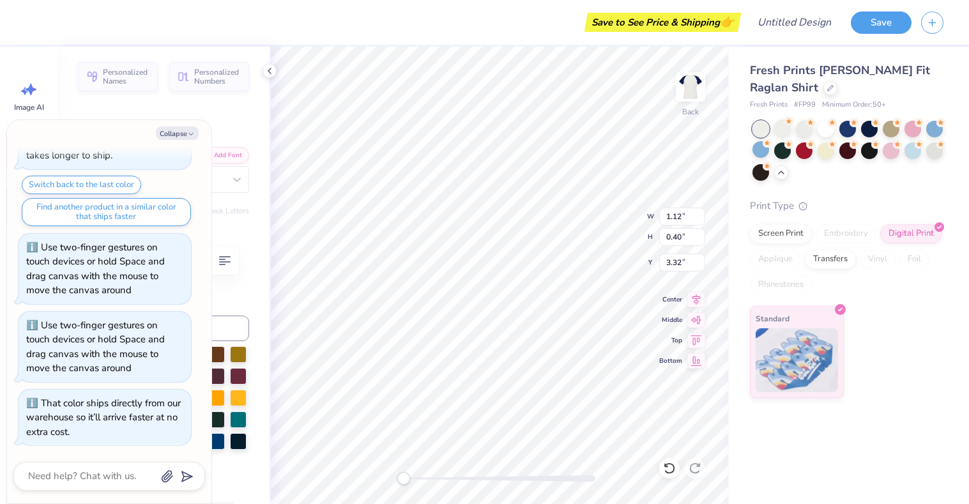
type textarea "x"
type input "2.19"
type input "0.50"
type input "2.75"
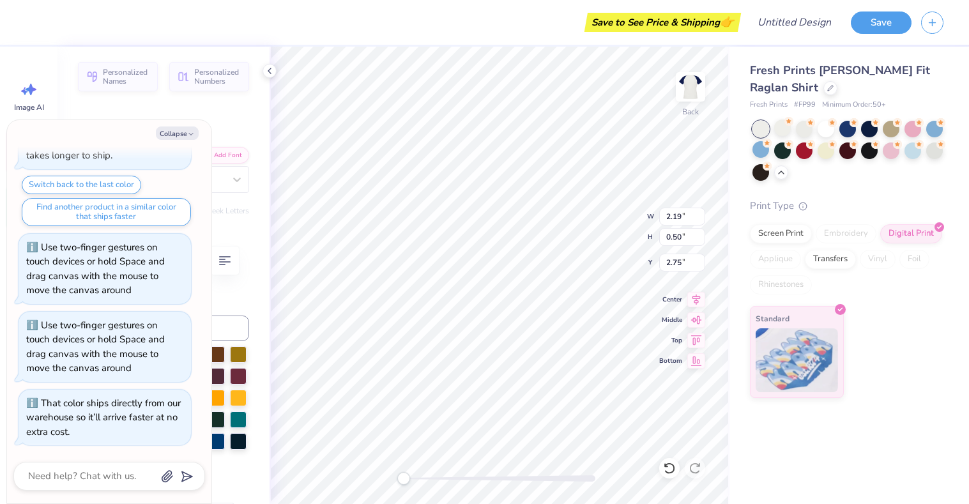
type textarea "x"
type textarea "F"
type textarea "x"
type textarea "Fal"
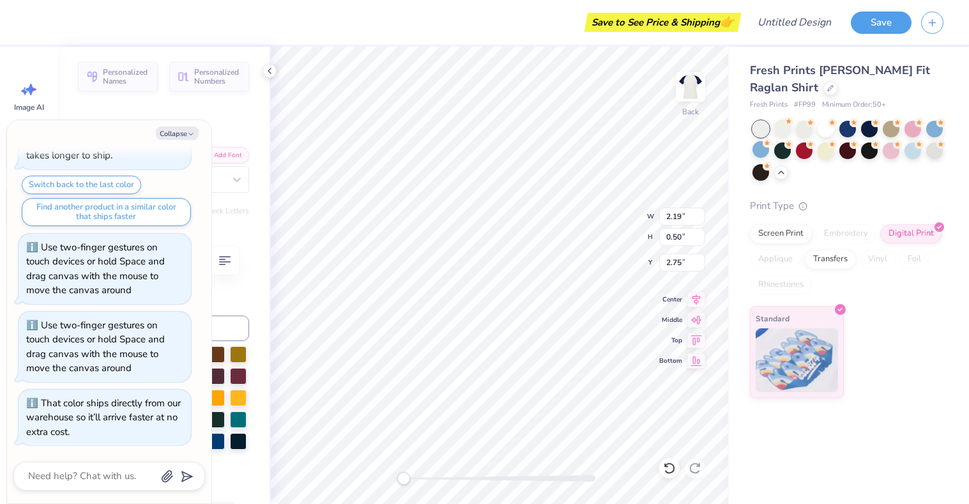
type textarea "x"
type textarea "Fall"
type textarea "x"
type input "2.19"
type input "0.50"
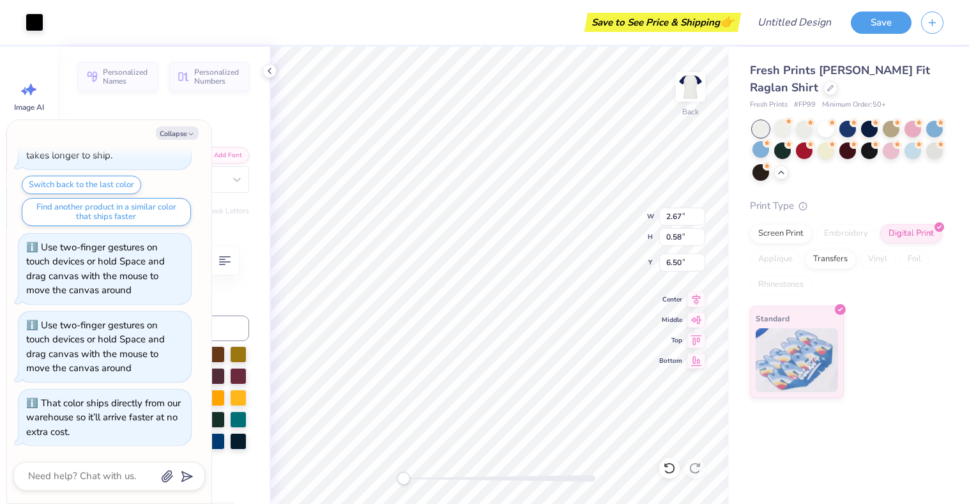
type input "5.89"
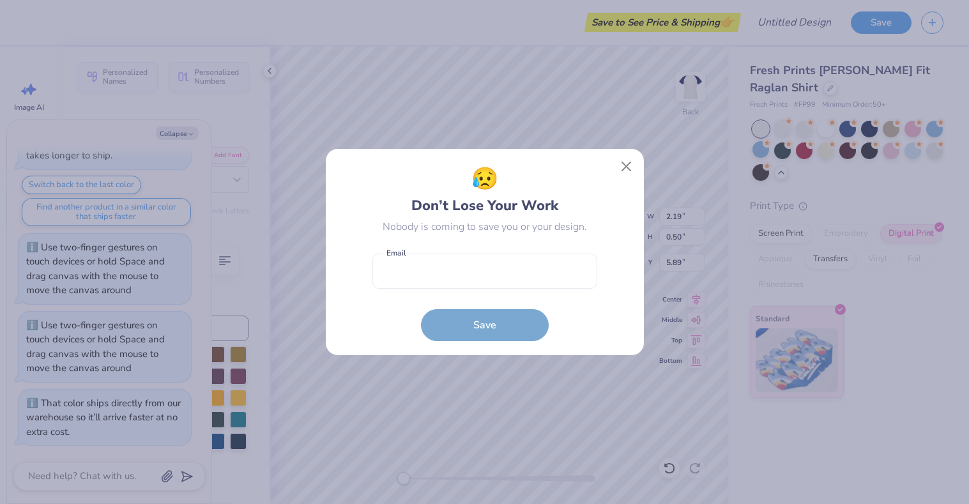
click at [522, 160] on div "😥 Don’t Lose Your Work Nobody is coming to save you or your design. Email is a …" at bounding box center [485, 252] width 318 height 207
click at [626, 162] on button "Close" at bounding box center [626, 167] width 24 height 24
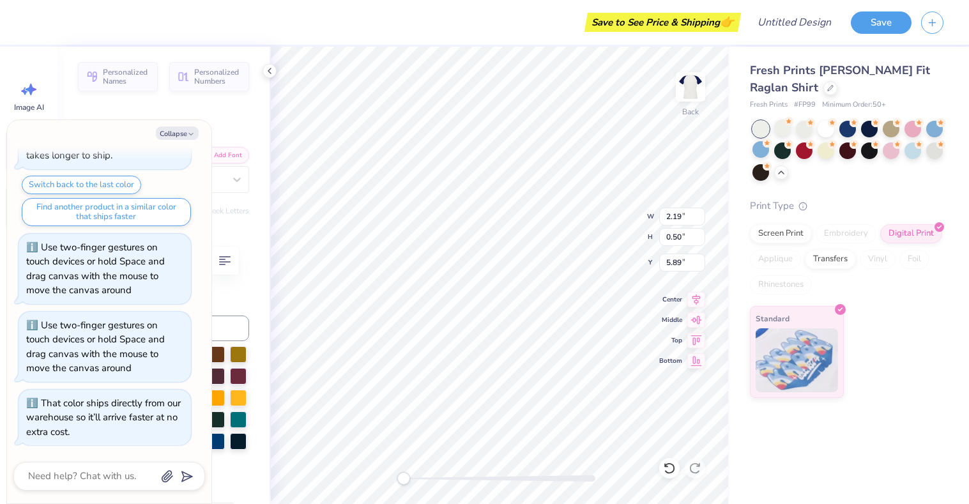
type textarea "x"
type input "2.75"
type textarea "x"
type textarea "&"
type textarea "x"
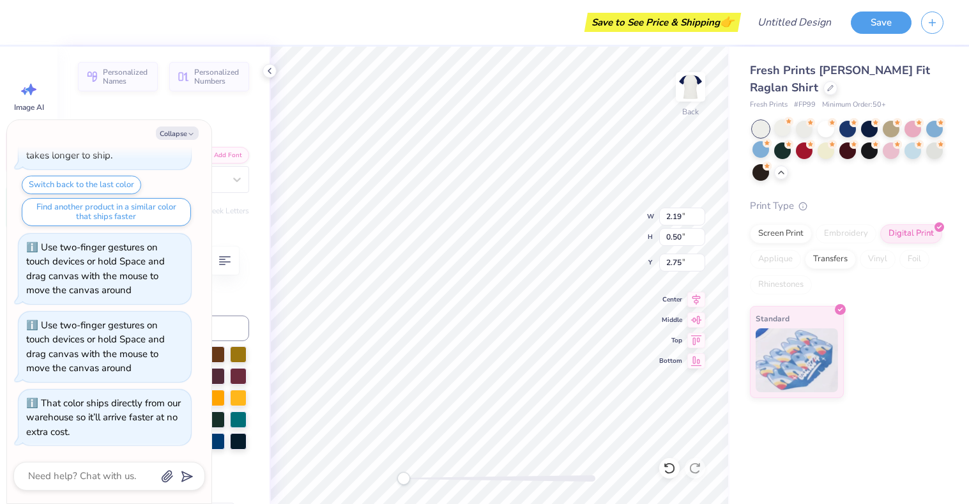
type textarea "x"
type textarea "F"
type textarea "x"
type textarea "Fal"
type textarea "x"
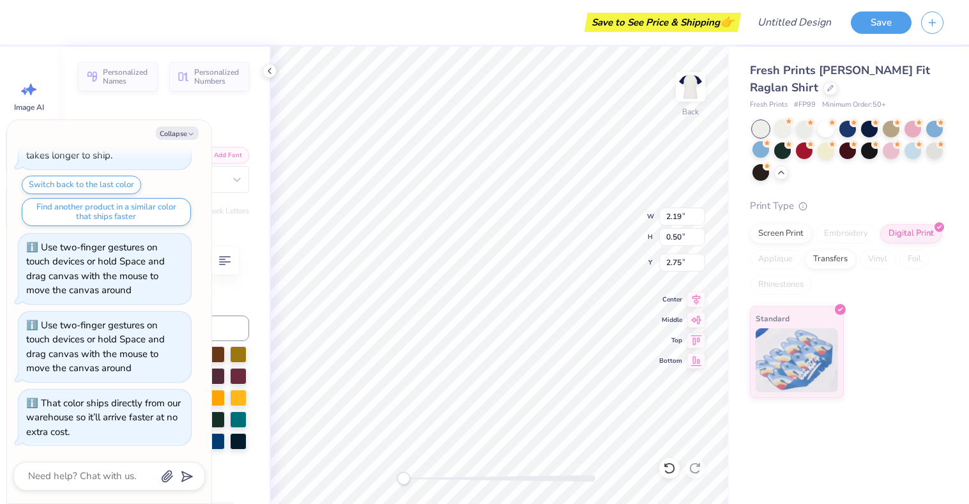
type textarea "Fall"
type textarea "x"
type textarea "Sp"
type textarea "x"
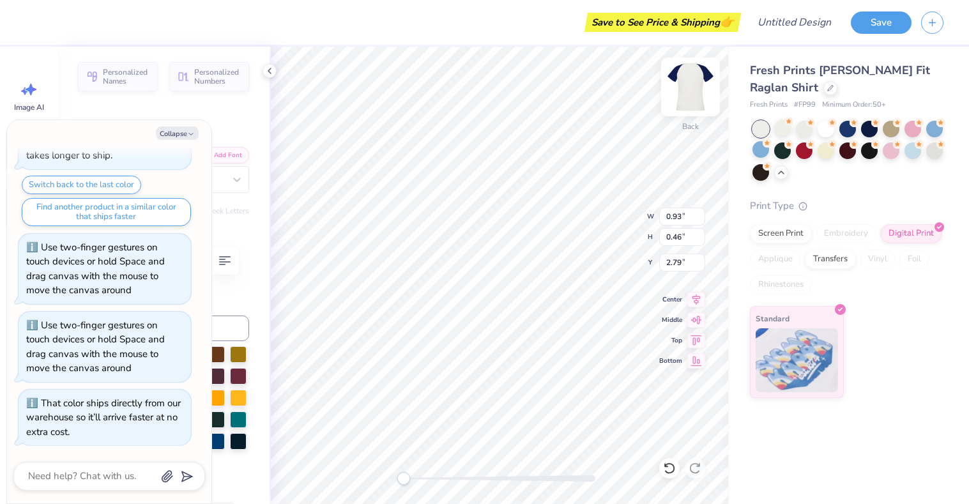
type textarea "Spr"
type textarea "x"
type textarea "Spri"
type textarea "x"
type textarea "Sprin"
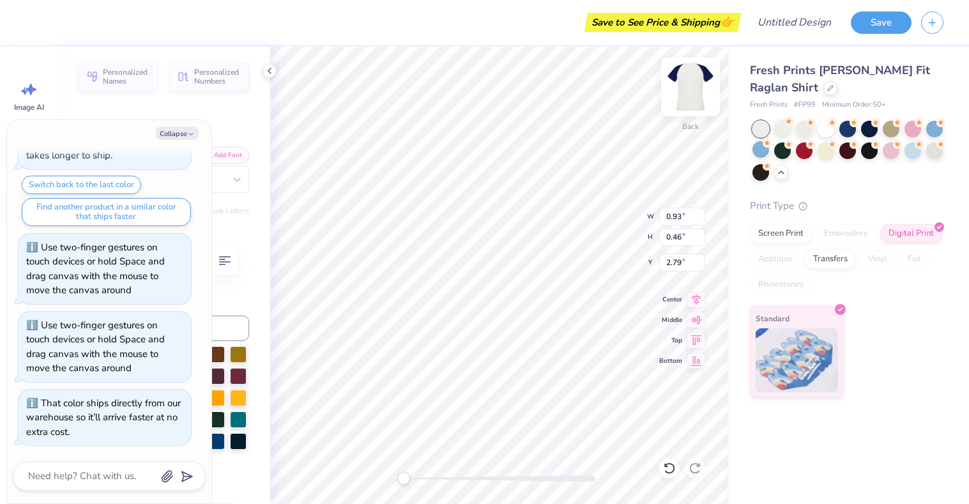
type textarea "x"
type textarea "Spring"
type textarea "x"
